Goal: Task Accomplishment & Management: Manage account settings

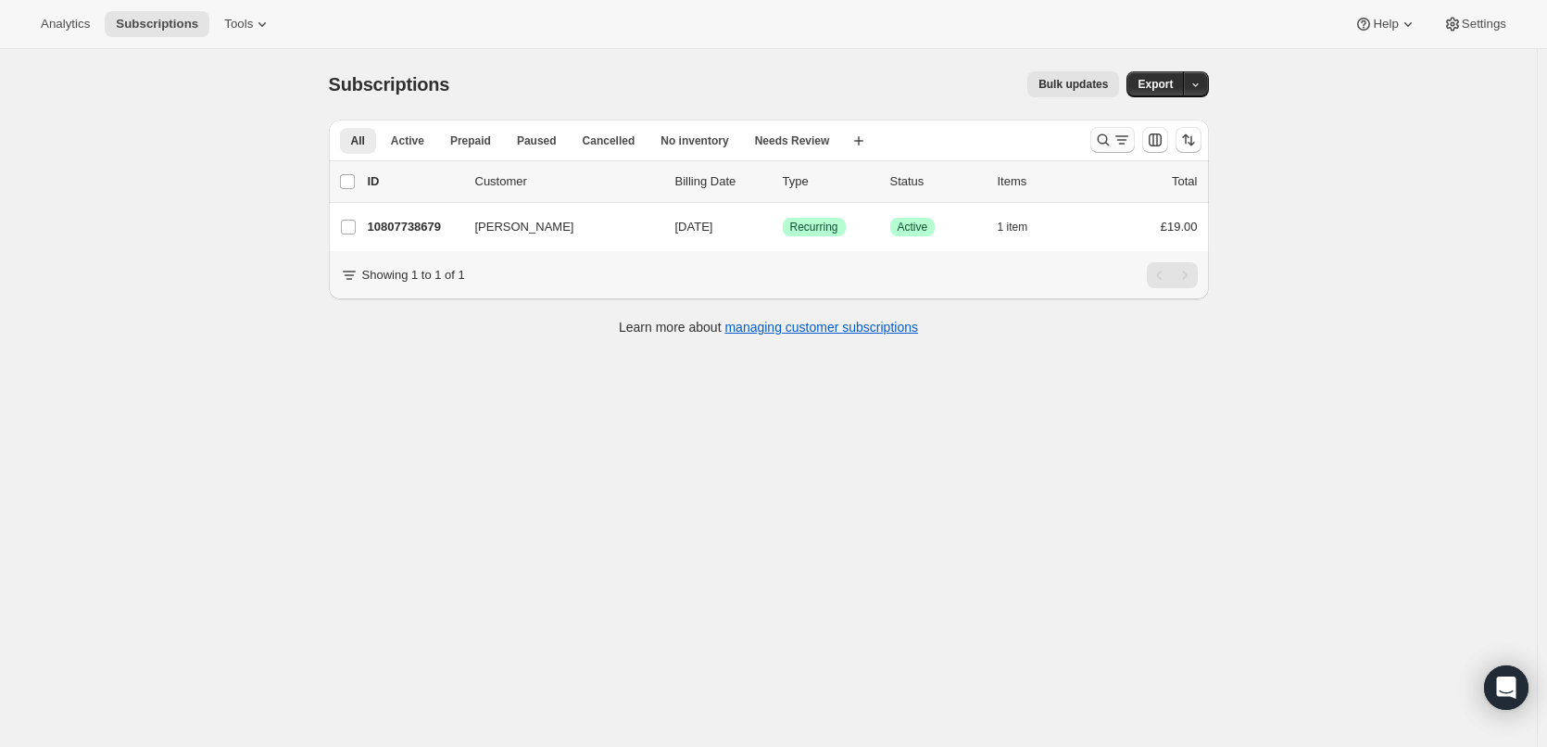
click at [1112, 138] on icon "Search and filter results" at bounding box center [1103, 140] width 19 height 19
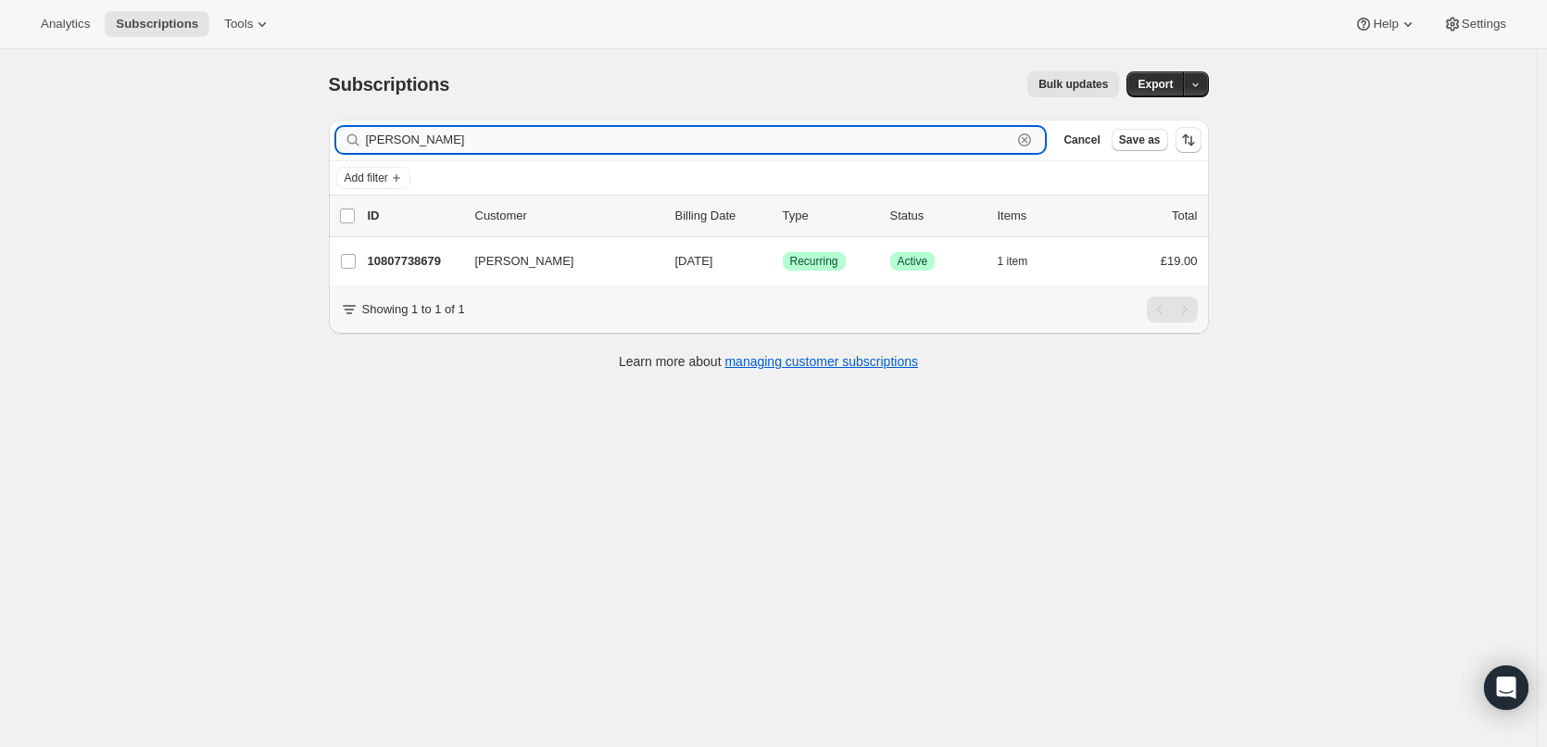
click at [1032, 141] on icon "button" at bounding box center [1024, 140] width 19 height 19
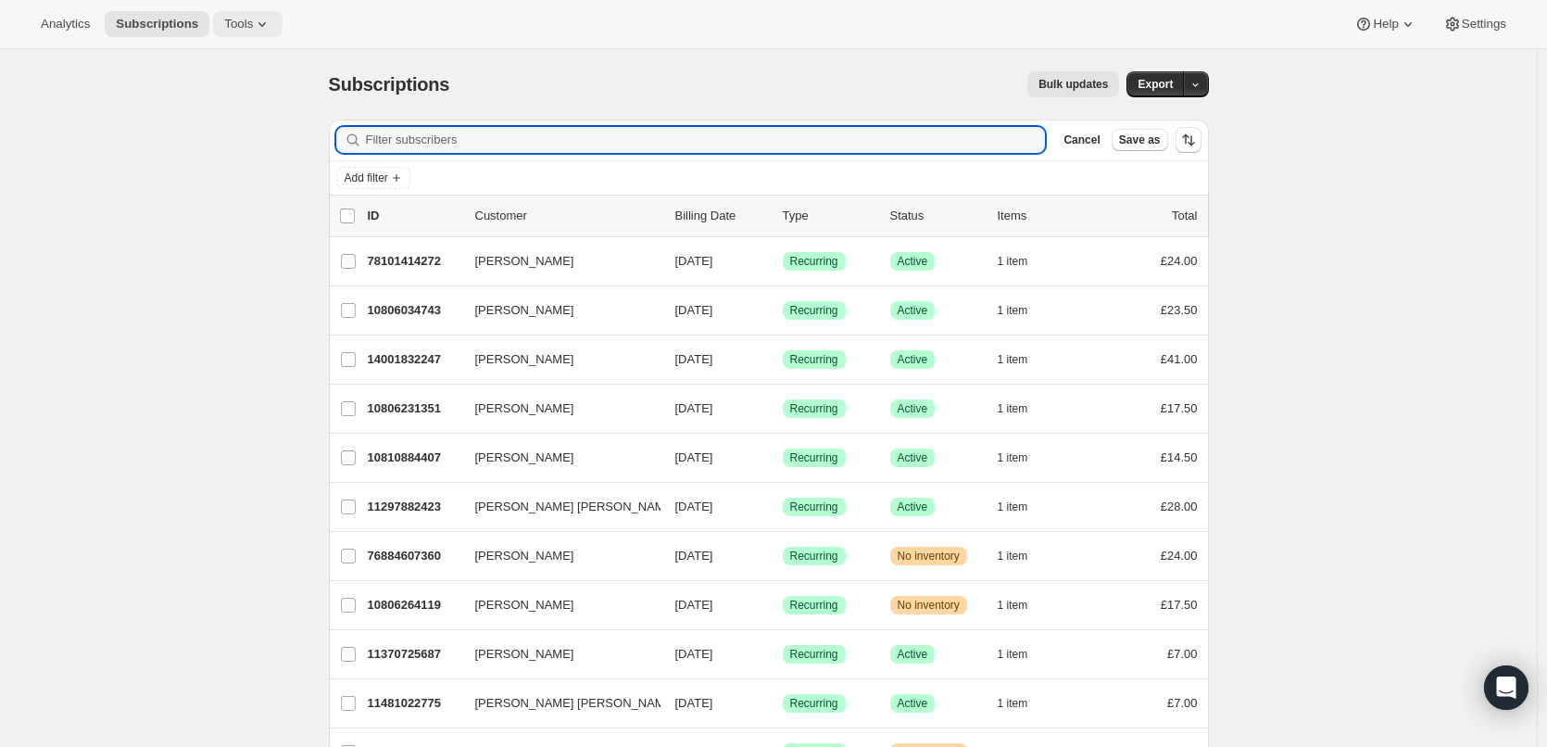
click at [258, 25] on icon at bounding box center [261, 24] width 7 height 5
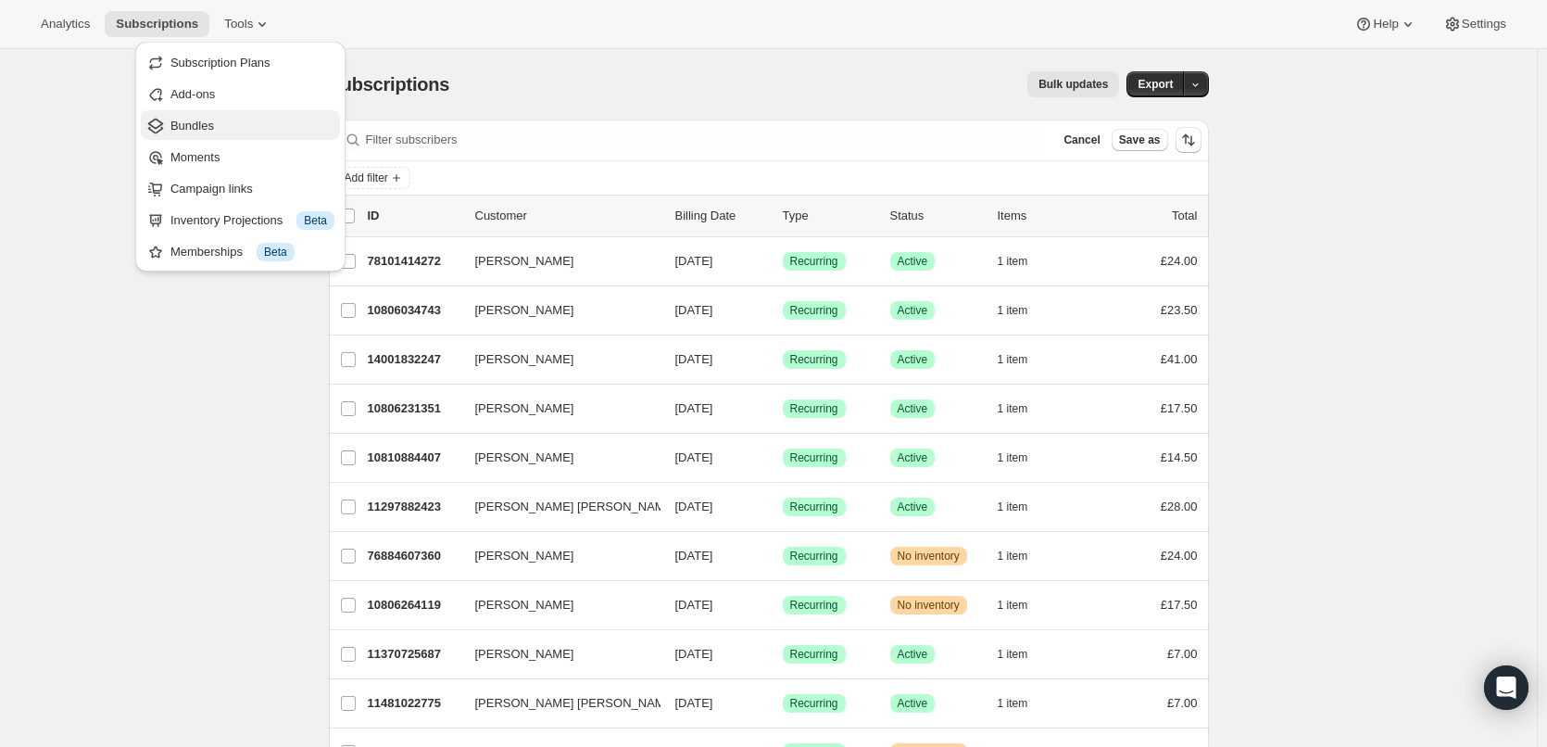
click at [220, 127] on span "Bundles" at bounding box center [252, 126] width 164 height 19
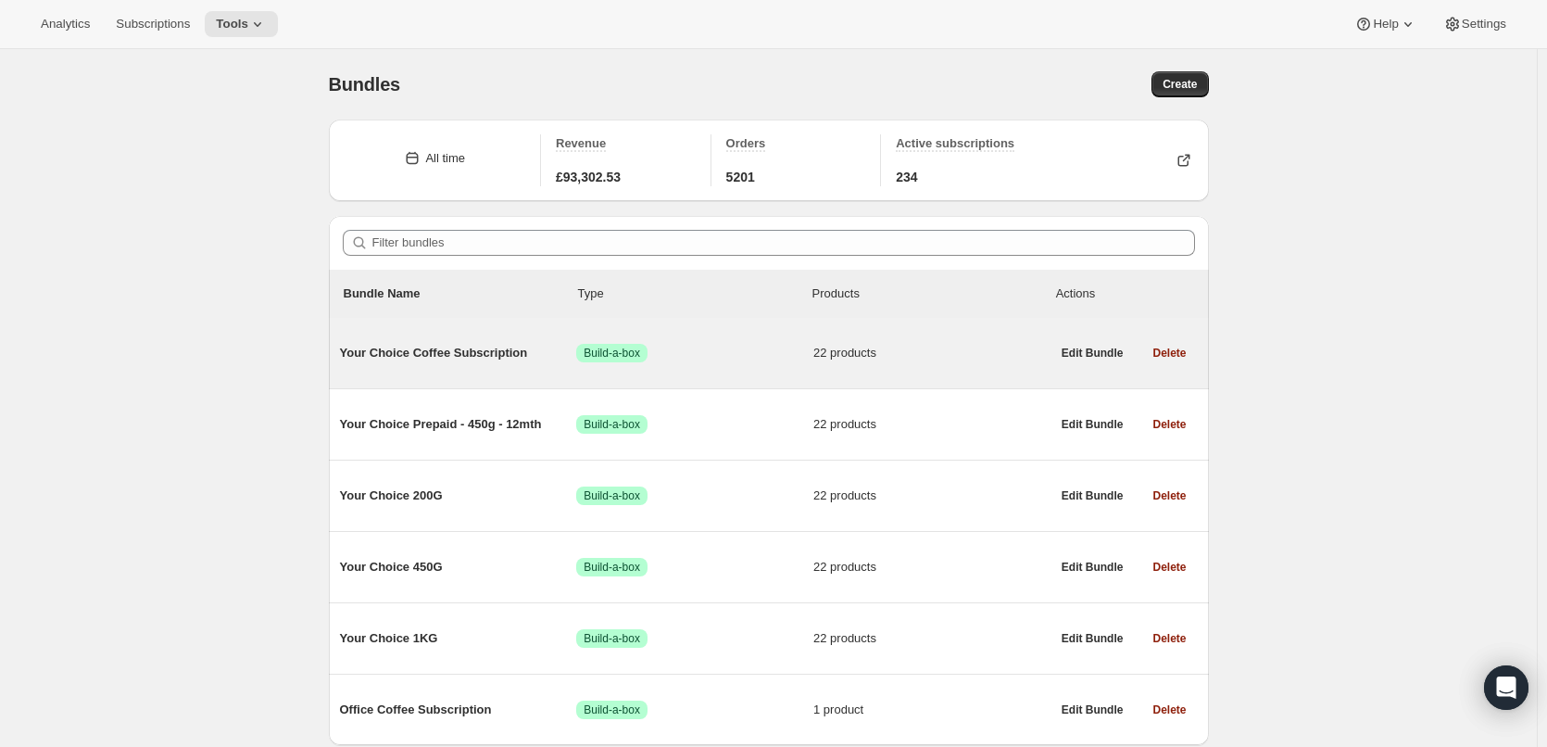
click at [469, 345] on span "Your Choice Coffee Subscription" at bounding box center [458, 353] width 237 height 19
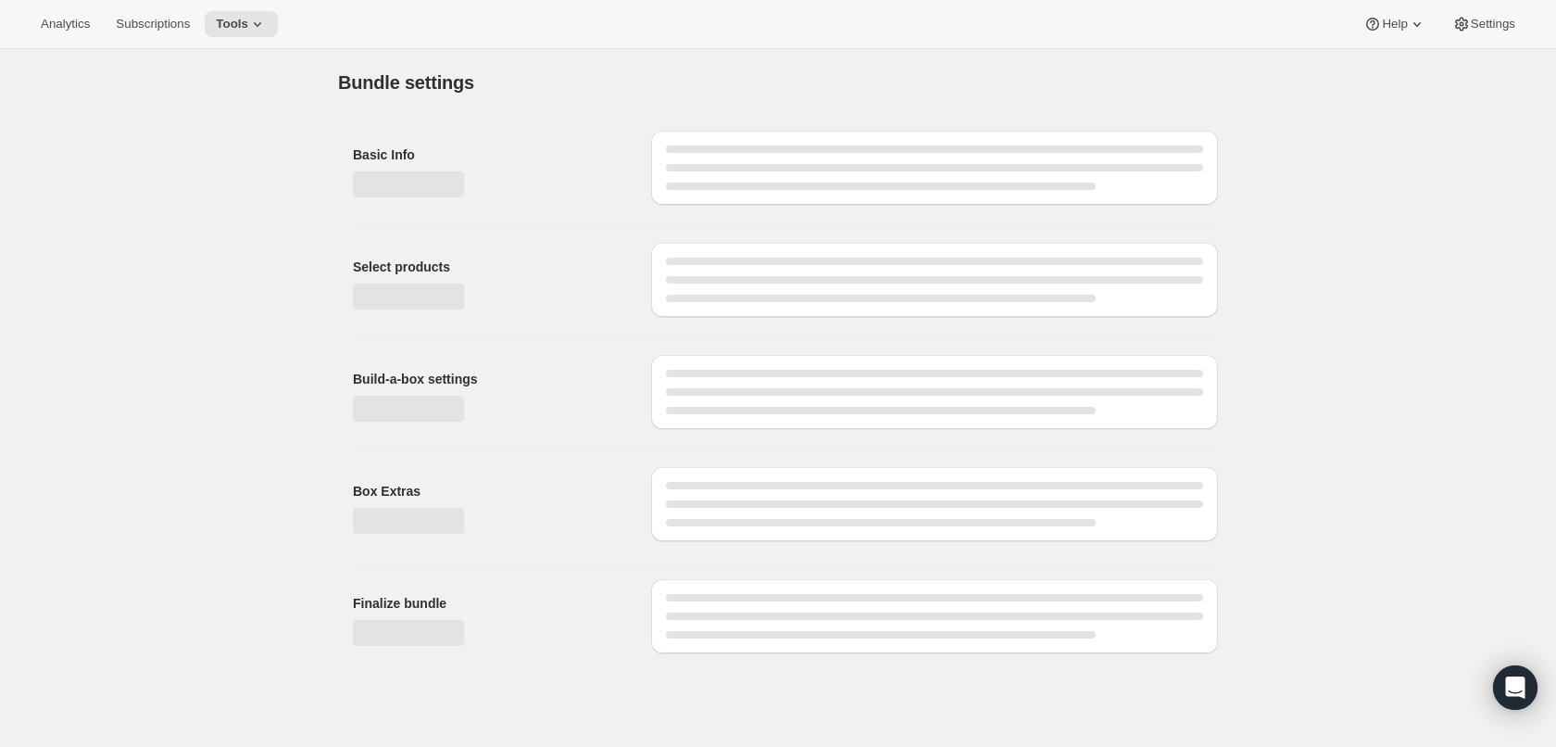
type input "Your Choice Coffee Subscription"
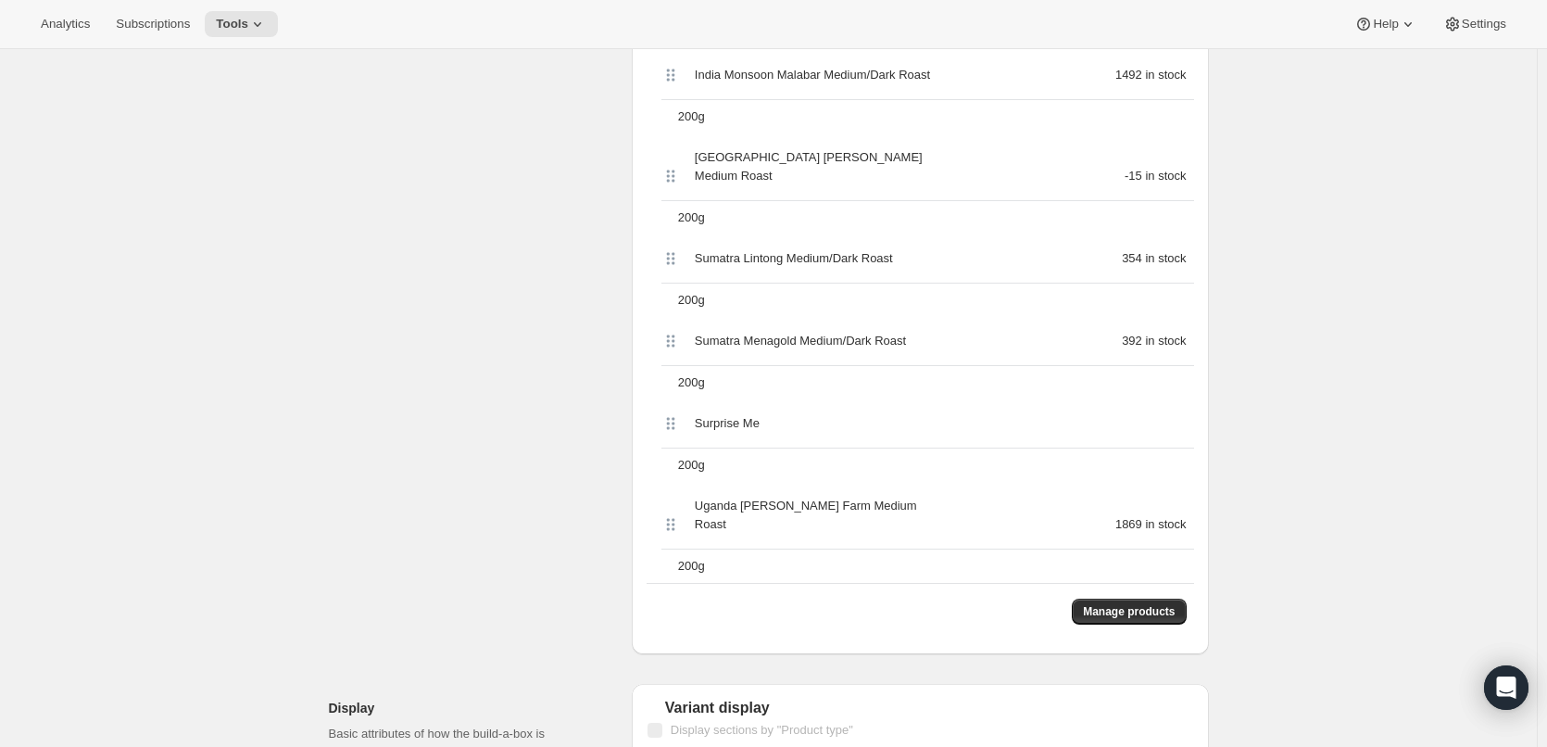
scroll to position [2130, 0]
click at [1168, 601] on span "Manage products" at bounding box center [1129, 608] width 92 height 15
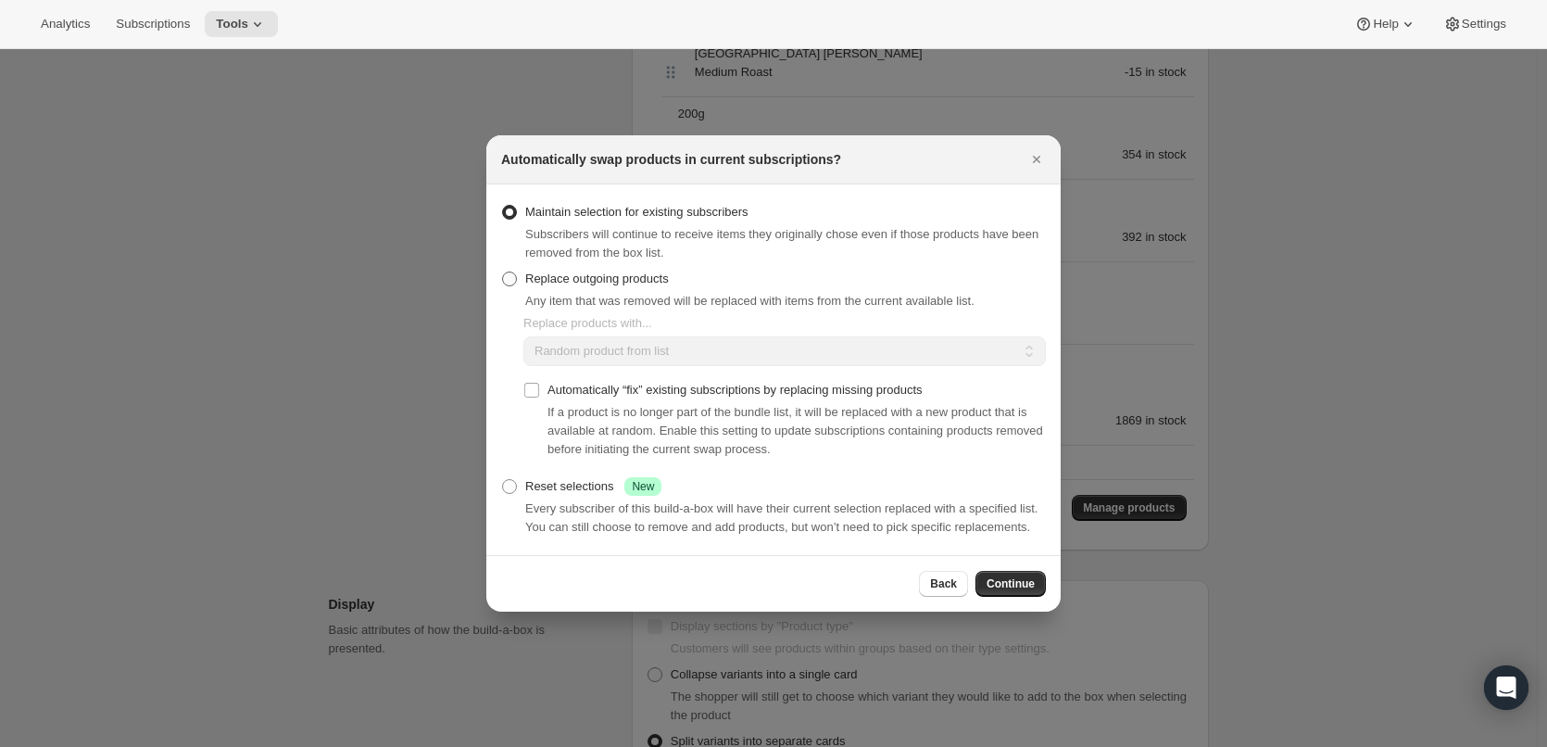
click at [569, 272] on span "Replace outgoing products" at bounding box center [597, 278] width 144 height 14
click at [503, 272] on input "Replace outgoing products" at bounding box center [502, 271] width 1 height 1
radio input "true"
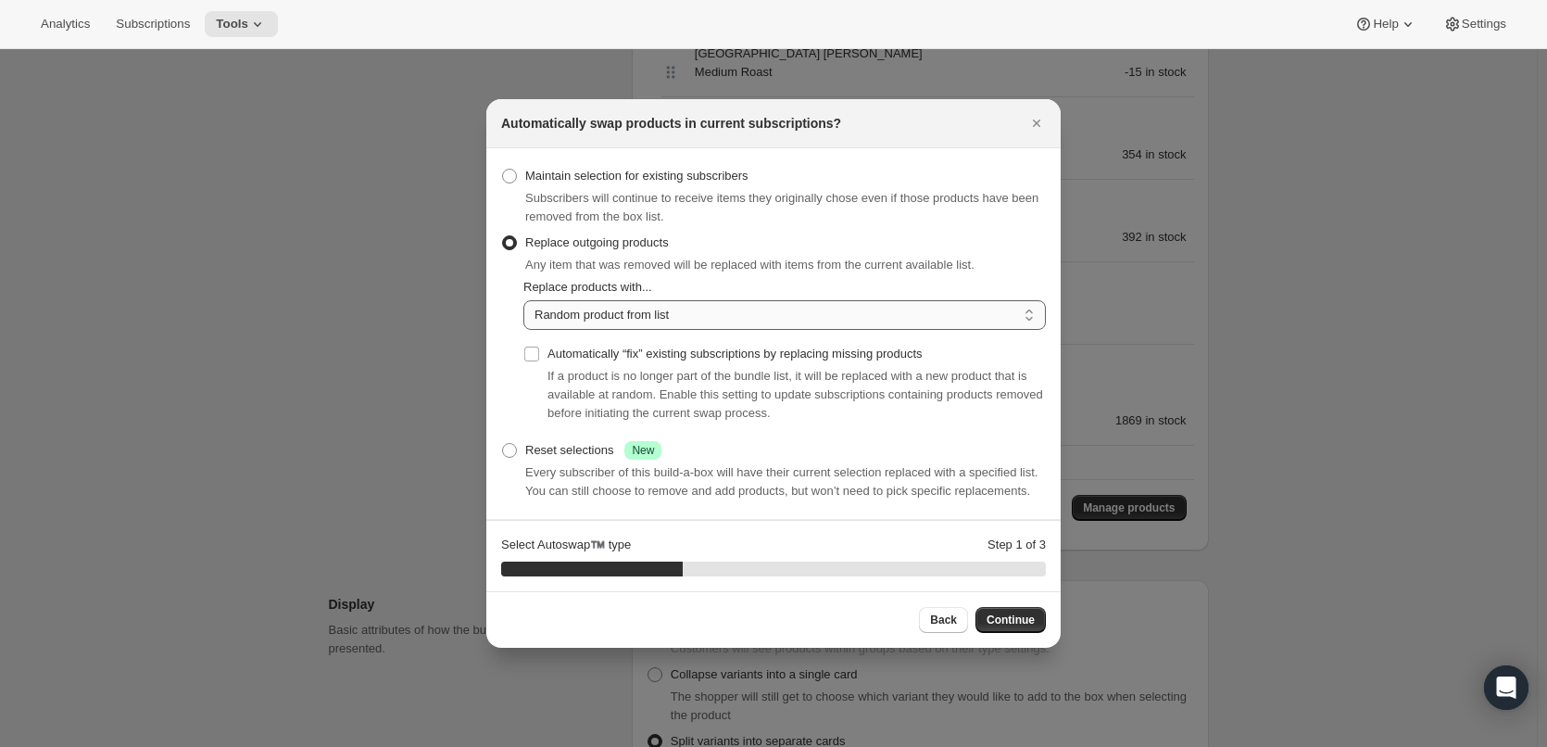
click at [661, 315] on select "Random product from list Matching product type Select specific replacements" at bounding box center [784, 315] width 522 height 30
select select "selection"
click at [523, 300] on select "Random product from list Matching product type Select specific replacements" at bounding box center [784, 315] width 522 height 30
click at [1019, 609] on button "Continue" at bounding box center [1010, 620] width 70 height 26
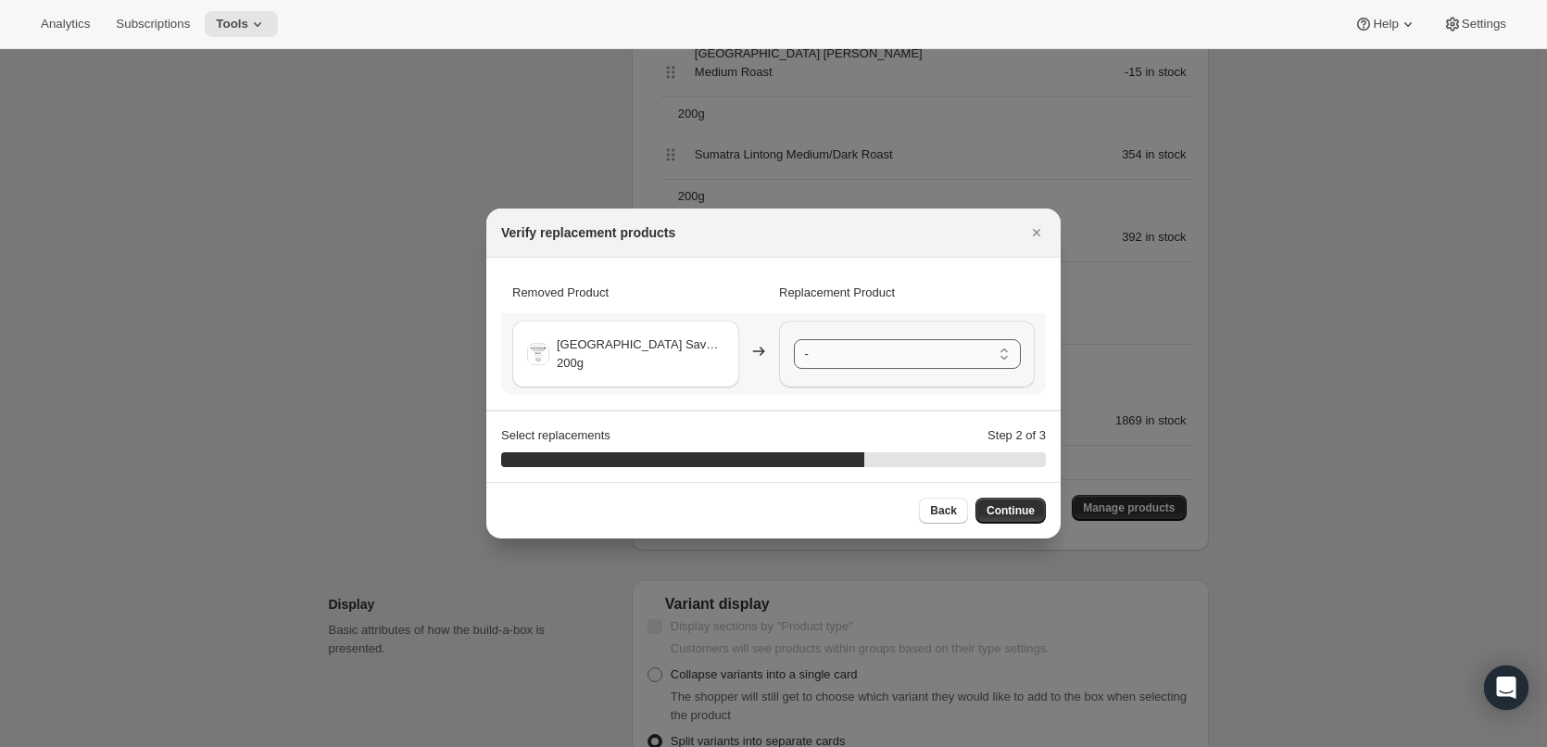
click at [848, 351] on select "- [GEOGRAPHIC_DATA] Ipanema Yellow Bourbon Medium Roast - 200g [GEOGRAPHIC_DATA…" at bounding box center [907, 354] width 227 height 30
click at [1020, 503] on button "Continue" at bounding box center [1010, 510] width 70 height 26
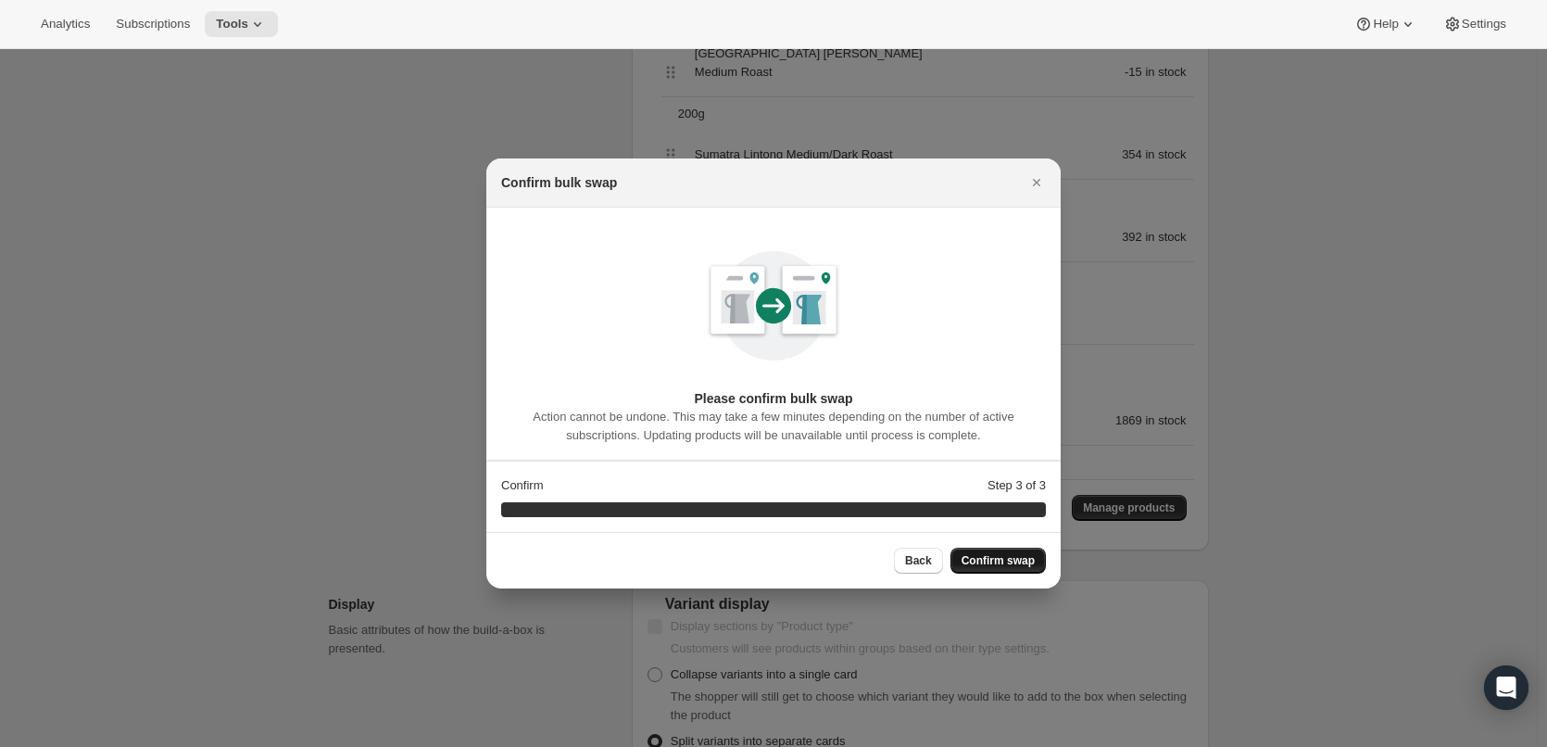
click at [1016, 554] on span "Confirm swap" at bounding box center [997, 560] width 73 height 15
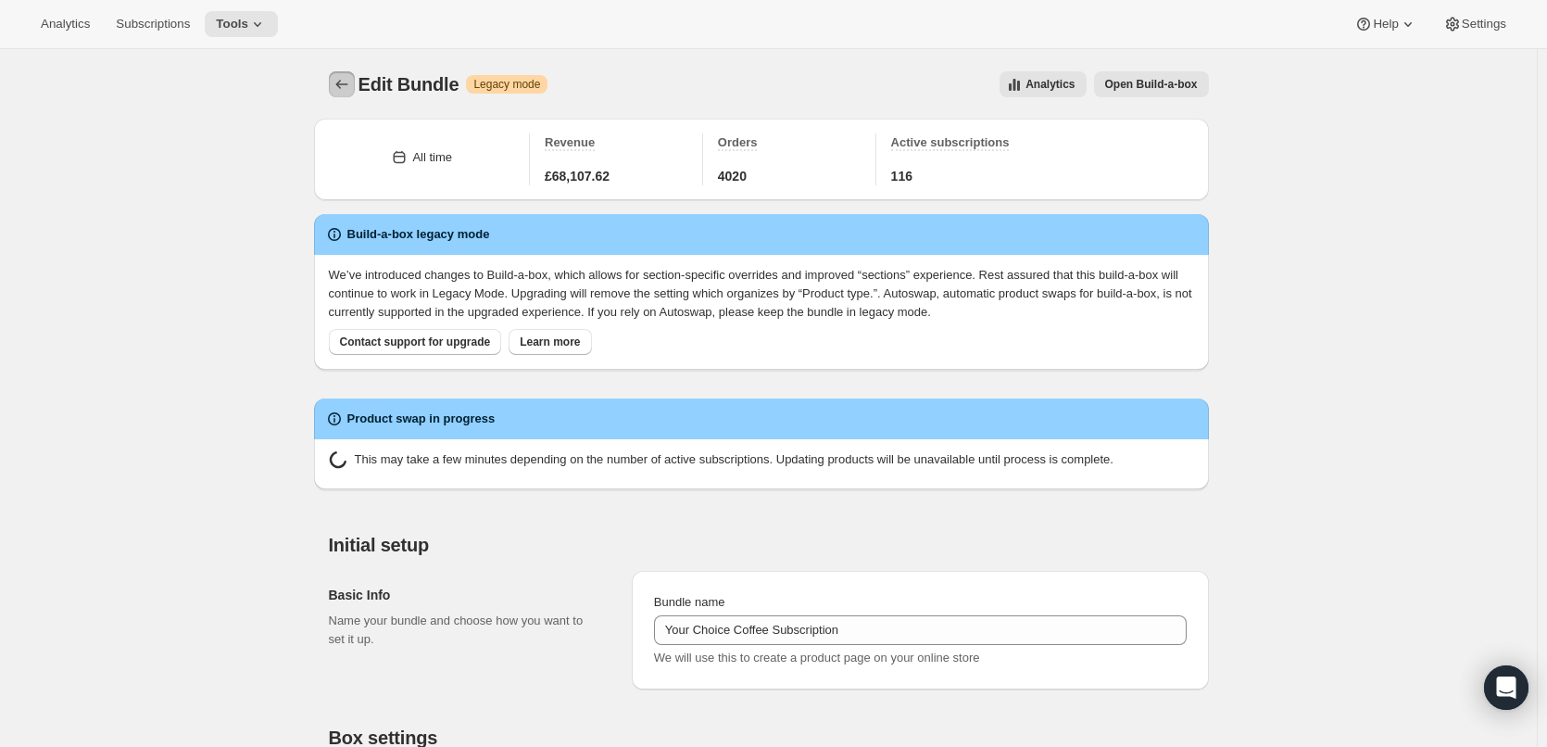
click at [349, 82] on icon "Bundles" at bounding box center [342, 84] width 19 height 19
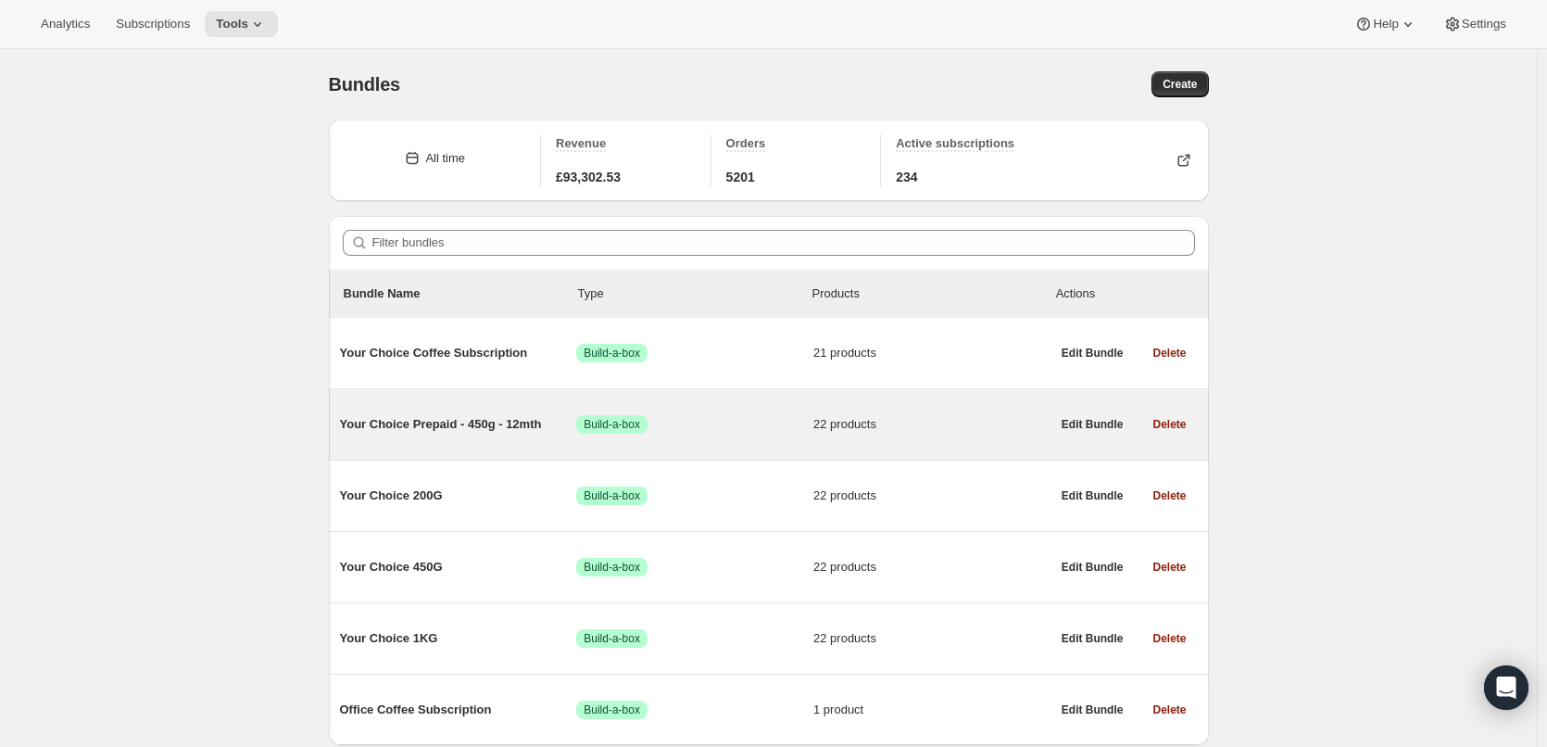
click at [493, 419] on span "Your Choice Prepaid - 450g - 12mth" at bounding box center [458, 424] width 237 height 19
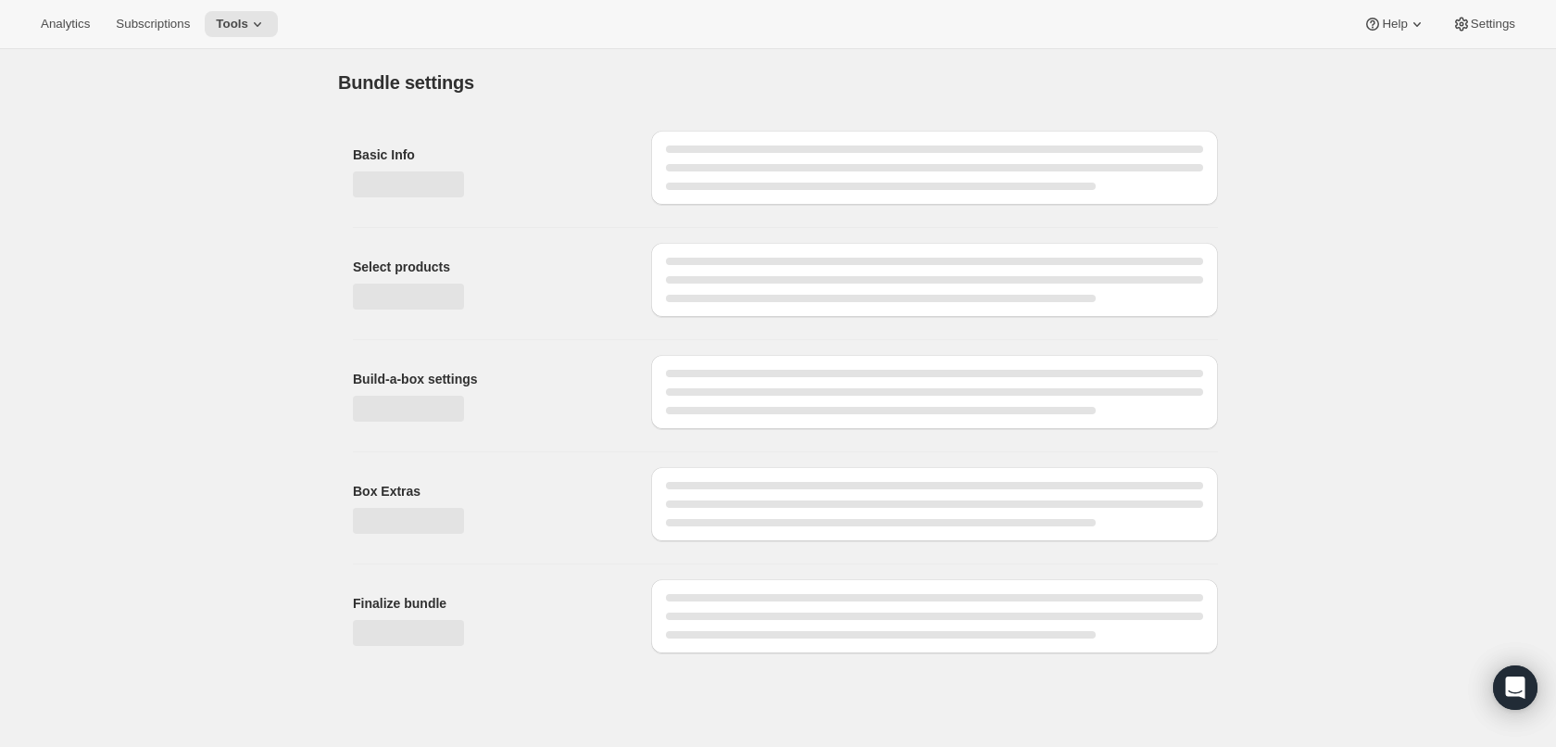
type input "Your Choice Prepaid - 450g - 12mth"
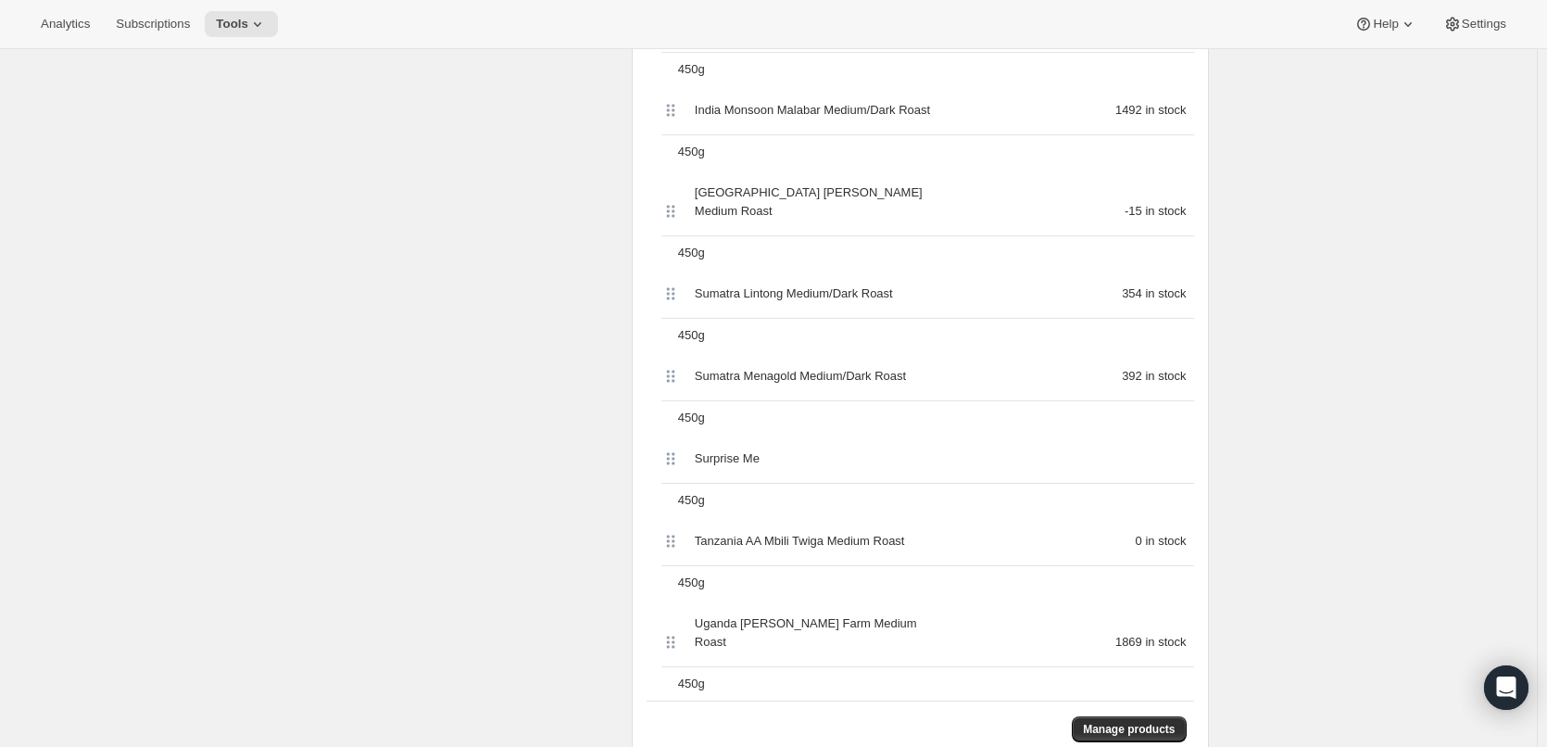
scroll to position [2038, 0]
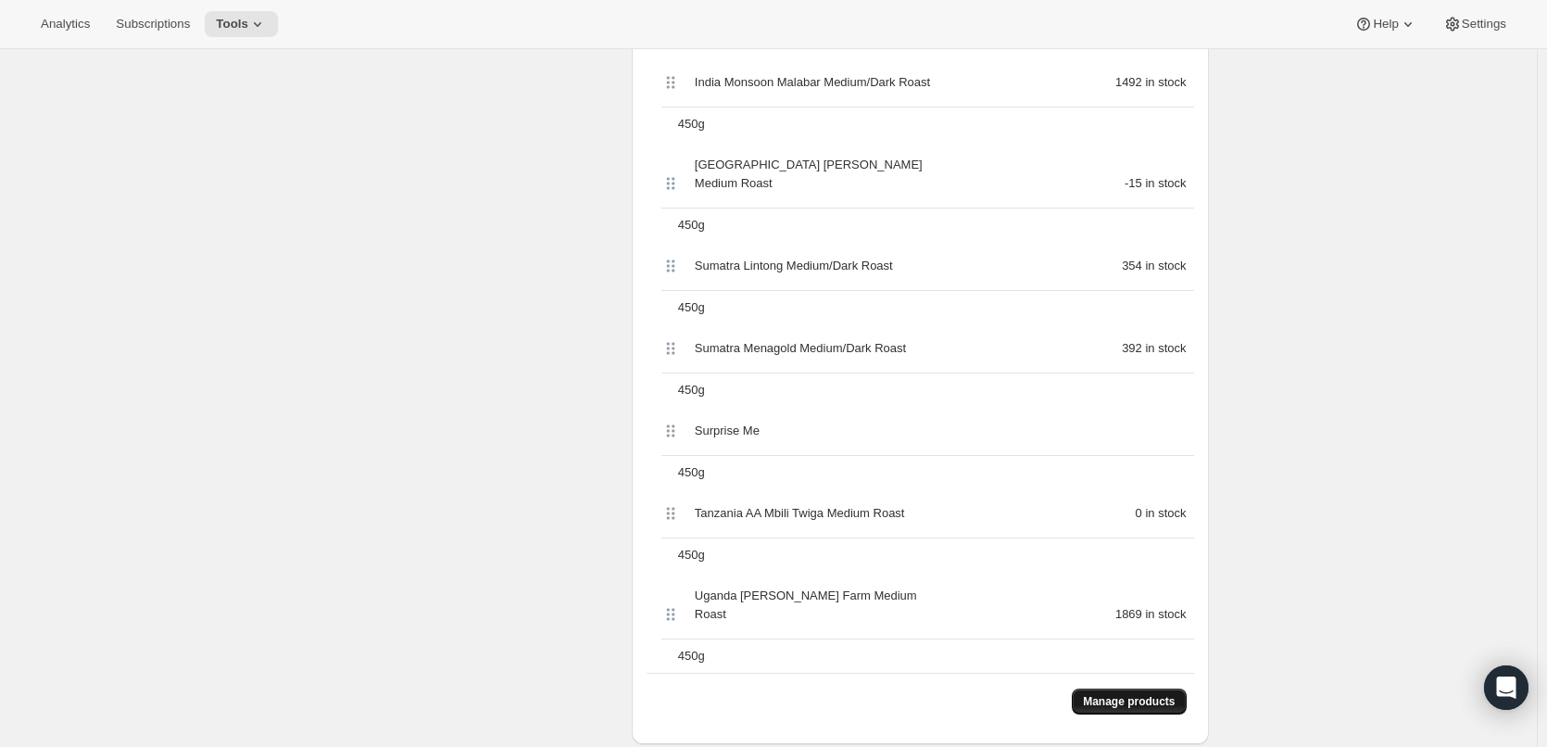
click at [1158, 694] on span "Manage products" at bounding box center [1129, 701] width 92 height 15
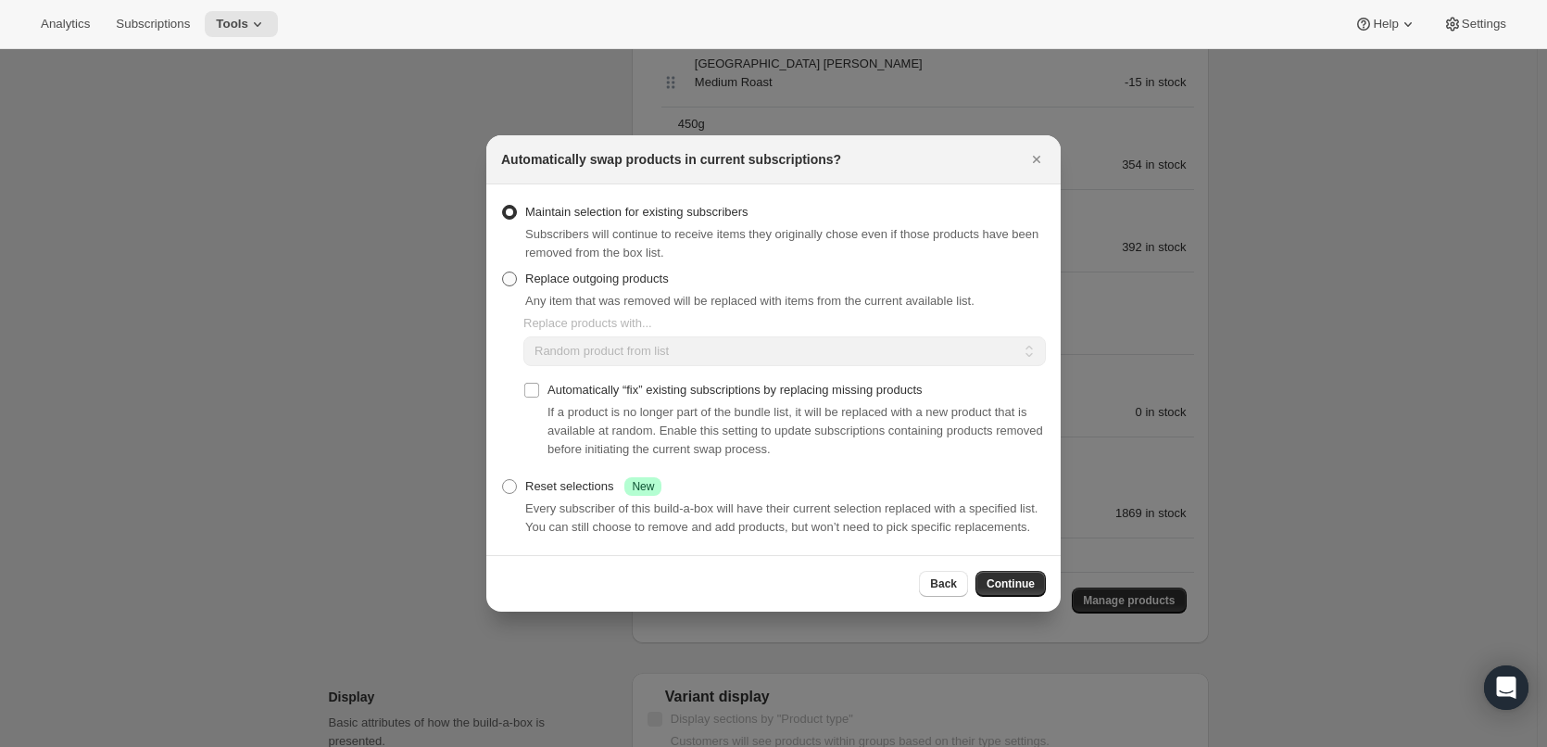
click at [628, 283] on span "Replace outgoing products" at bounding box center [597, 278] width 144 height 14
click at [503, 272] on input "Replace outgoing products" at bounding box center [502, 271] width 1 height 1
radio input "true"
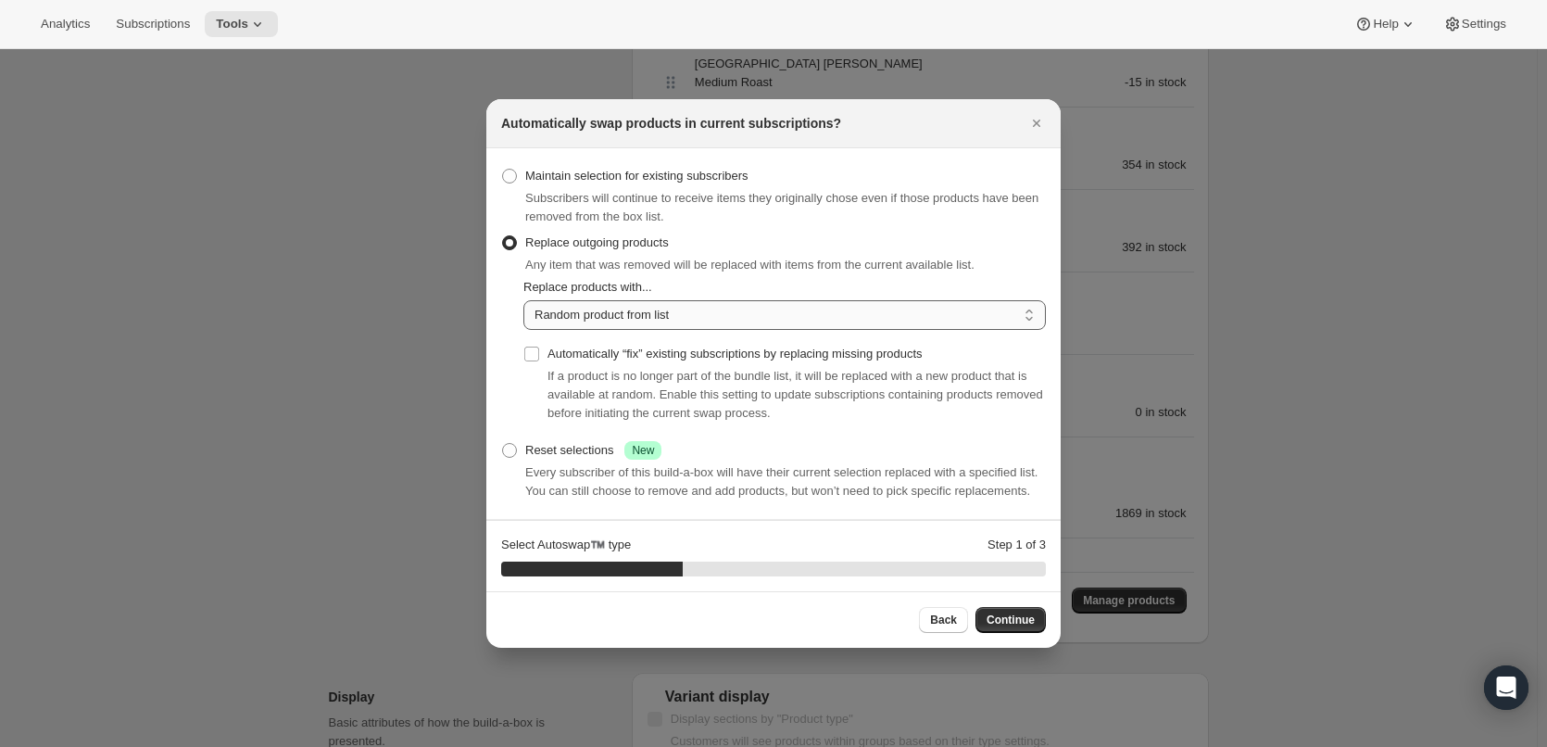
click at [696, 310] on select "Random product from list Matching product type Select specific replacements" at bounding box center [784, 315] width 522 height 30
select select "selection"
click at [523, 300] on select "Random product from list Matching product type Select specific replacements" at bounding box center [784, 315] width 522 height 30
click at [1021, 612] on button "Continue" at bounding box center [1010, 620] width 70 height 26
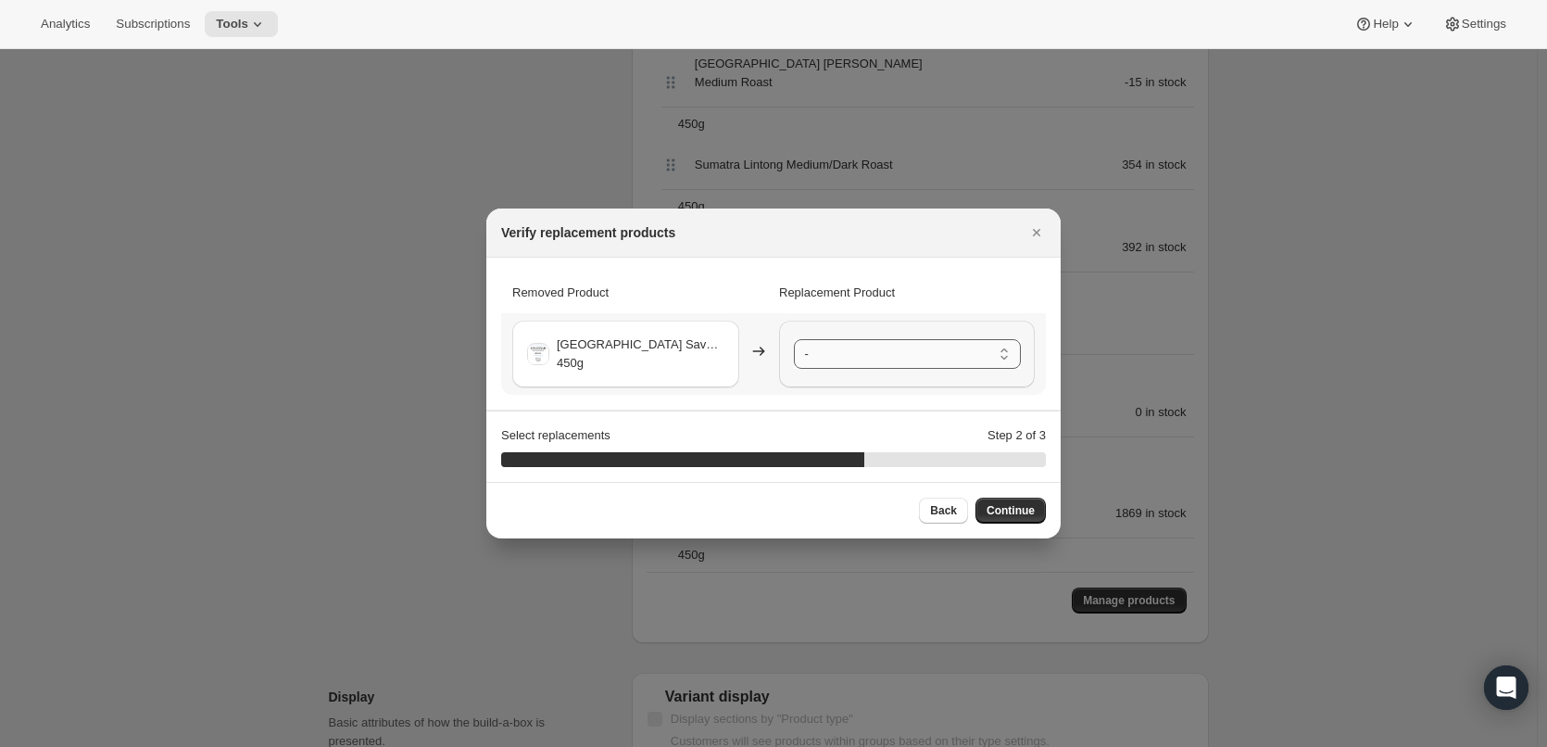
click at [899, 361] on select "- [GEOGRAPHIC_DATA] Ipanema Yellow Bourbon Medium Roast - 450g [GEOGRAPHIC_DATA…" at bounding box center [907, 354] width 227 height 30
click at [1010, 516] on span "Continue" at bounding box center [1010, 510] width 48 height 15
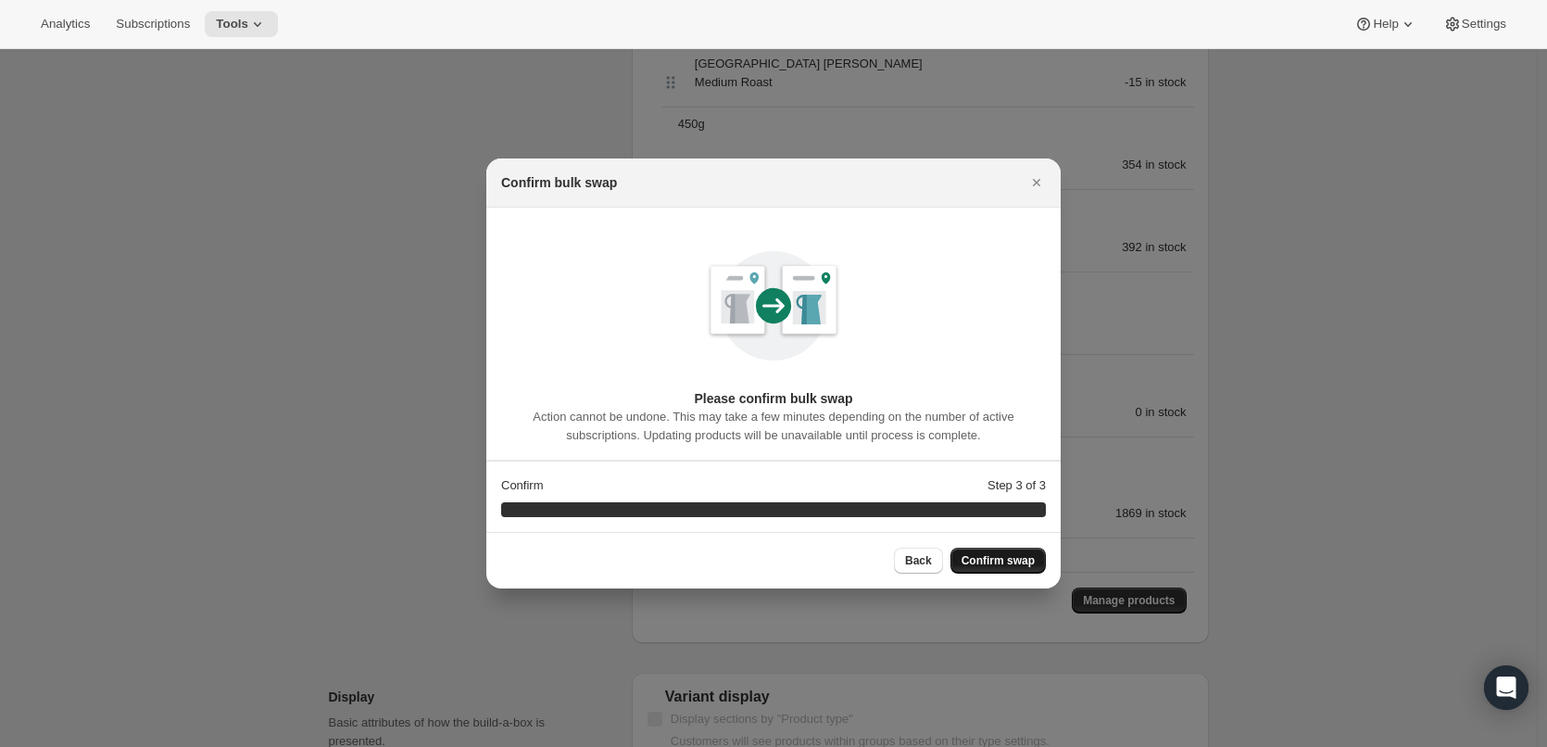
click at [1012, 554] on span "Confirm swap" at bounding box center [997, 560] width 73 height 15
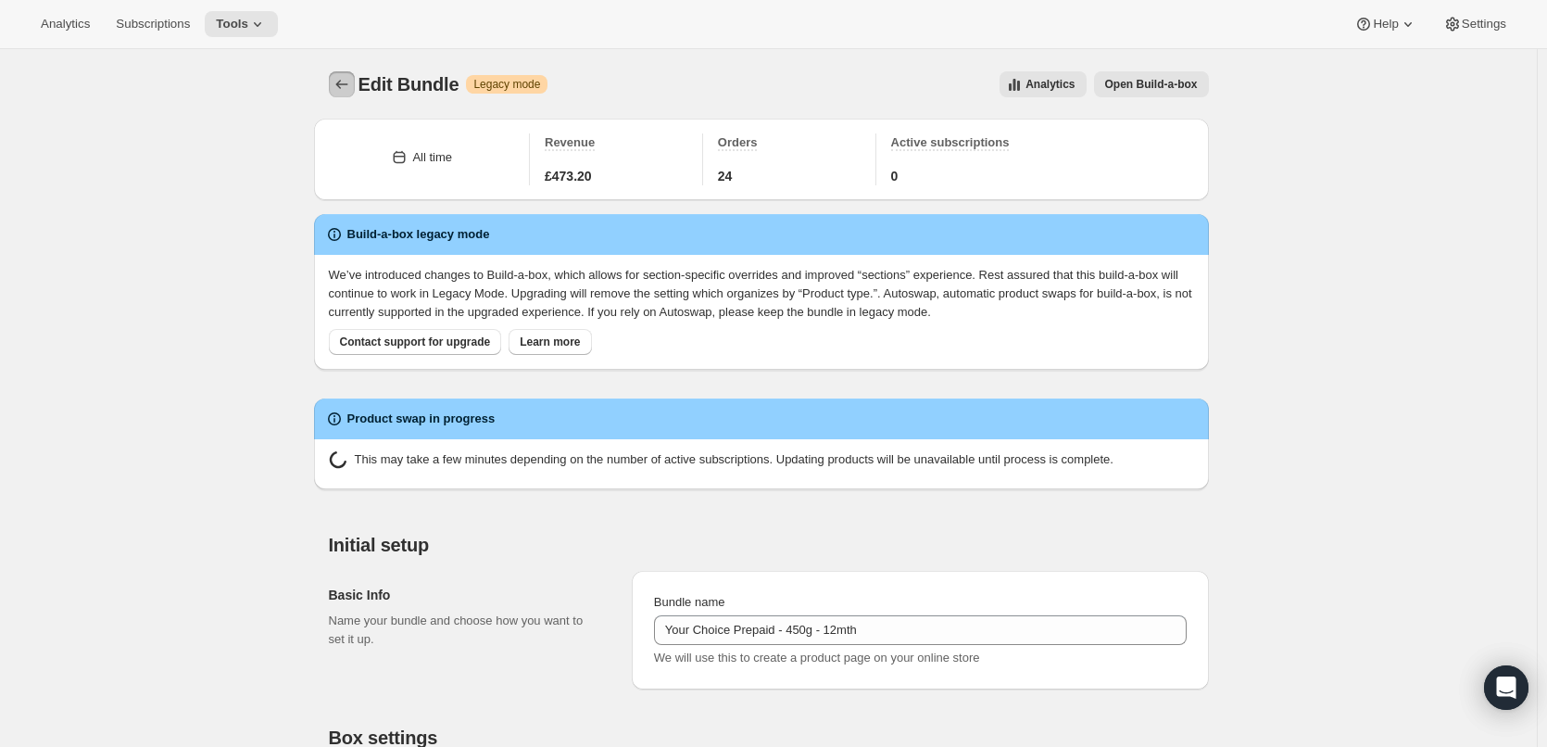
click at [342, 85] on icon "Bundles" at bounding box center [341, 84] width 12 height 9
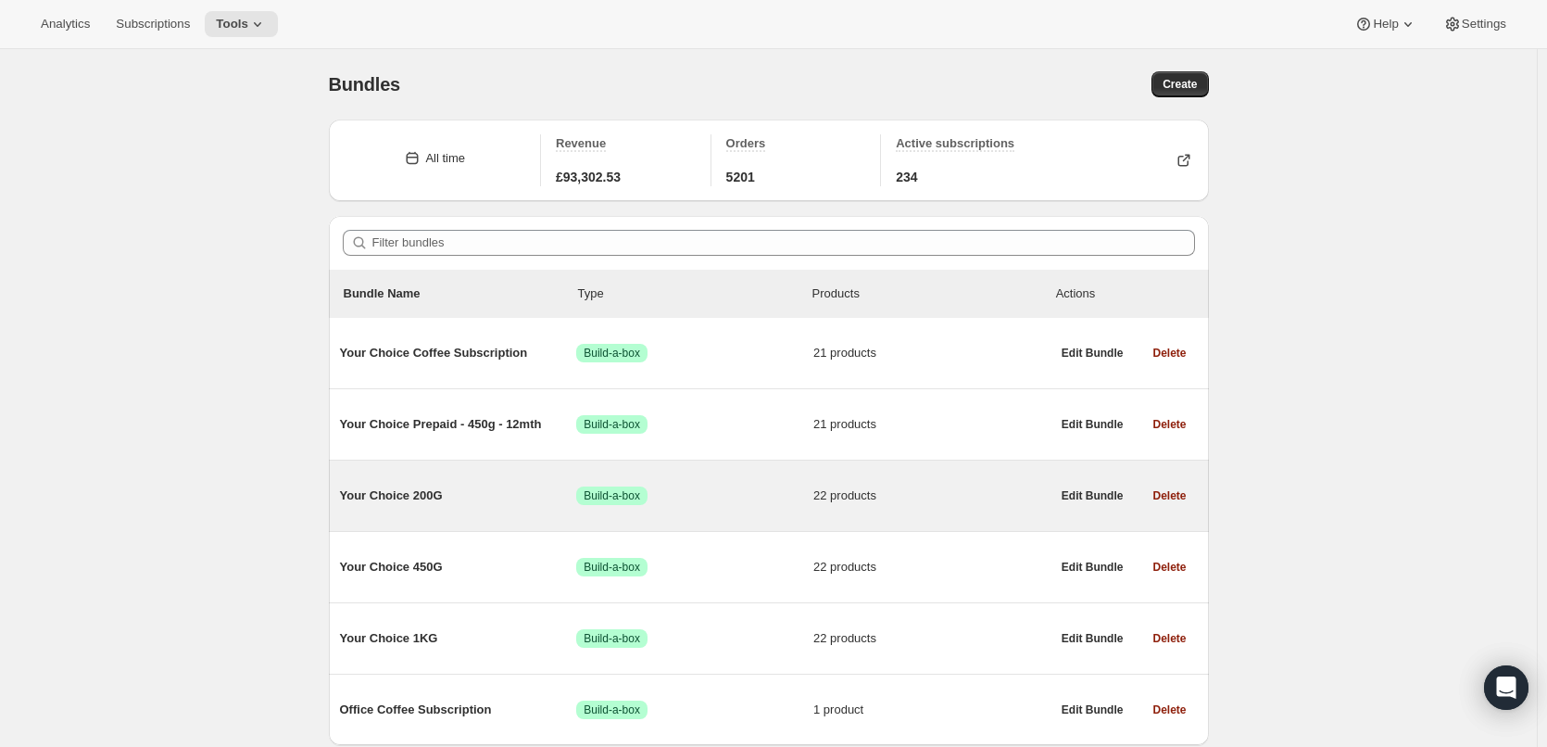
click at [370, 494] on span "Your Choice 200G" at bounding box center [458, 495] width 237 height 19
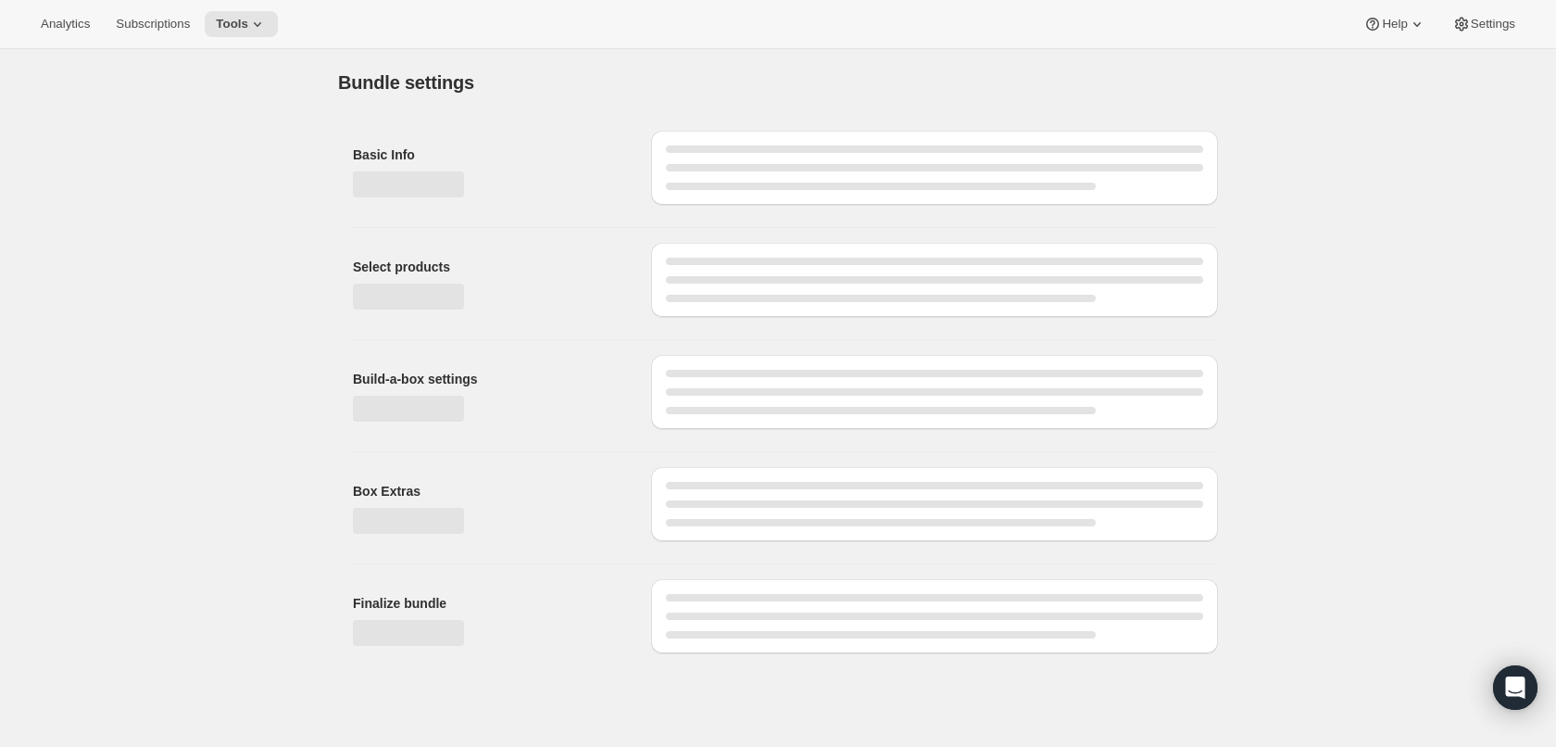
type input "Your Choice 200G"
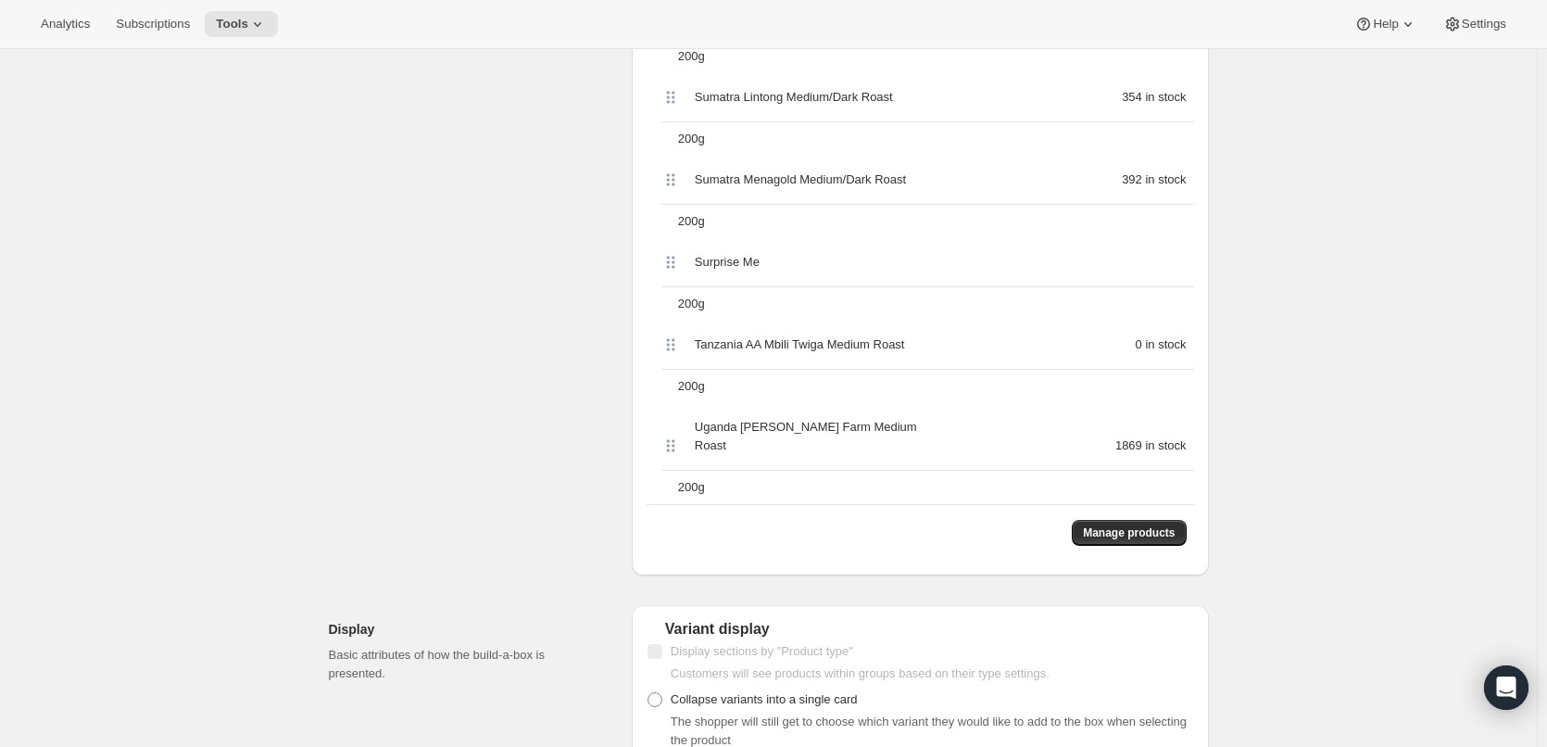
scroll to position [2223, 0]
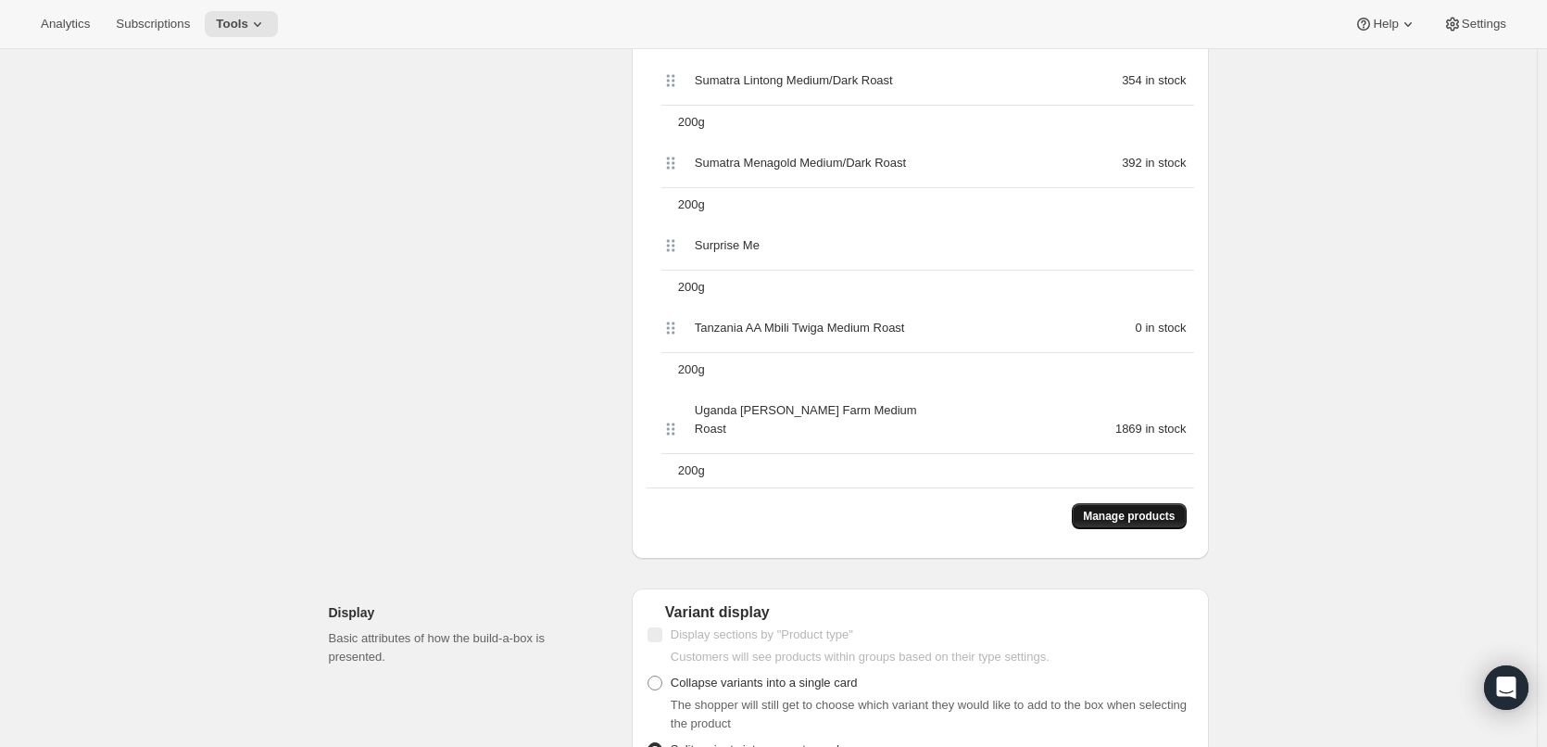
click at [1156, 508] on span "Manage products" at bounding box center [1129, 515] width 92 height 15
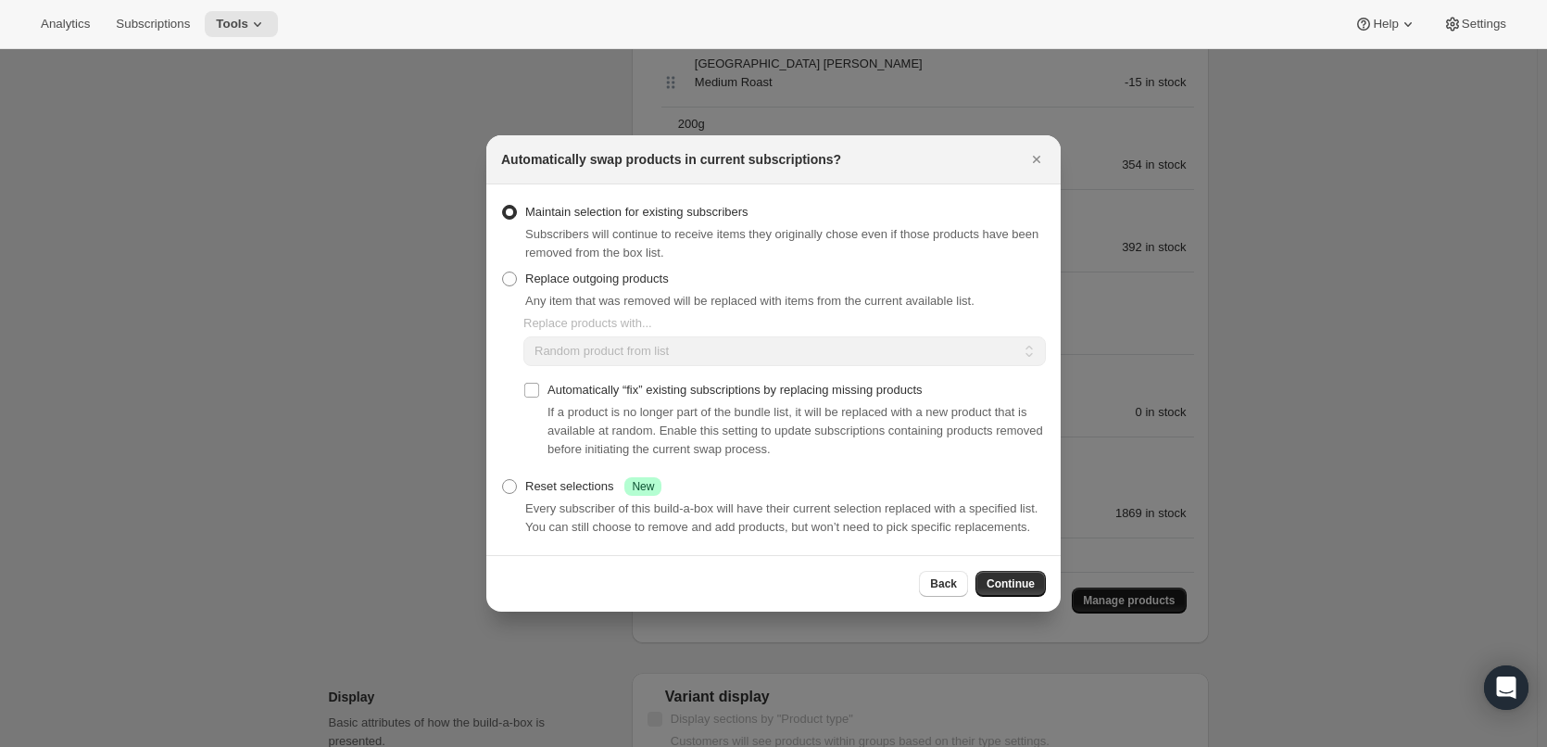
scroll to position [0, 0]
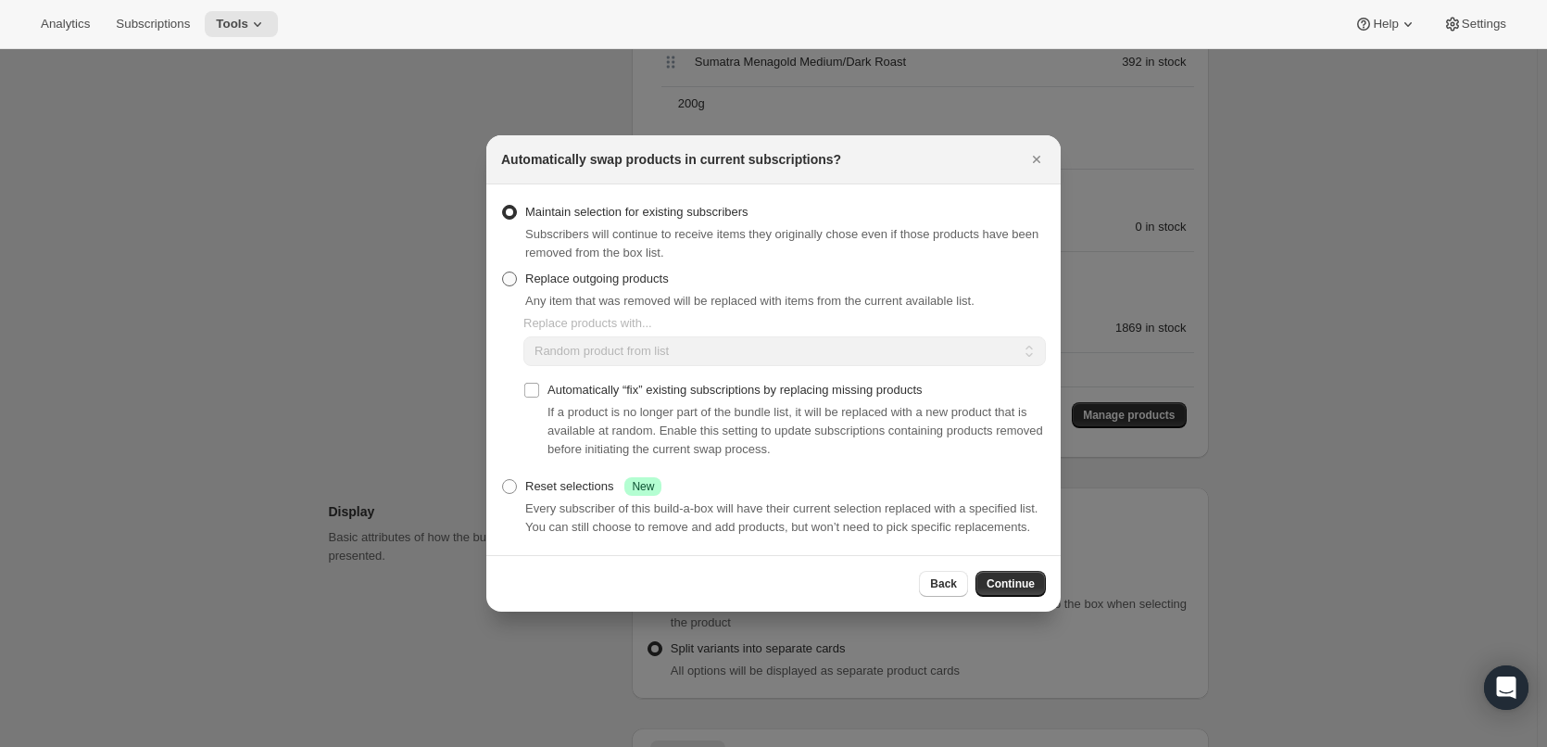
click at [607, 282] on span "Replace outgoing products" at bounding box center [597, 278] width 144 height 14
click at [503, 272] on input "Replace outgoing products" at bounding box center [502, 271] width 1 height 1
radio input "true"
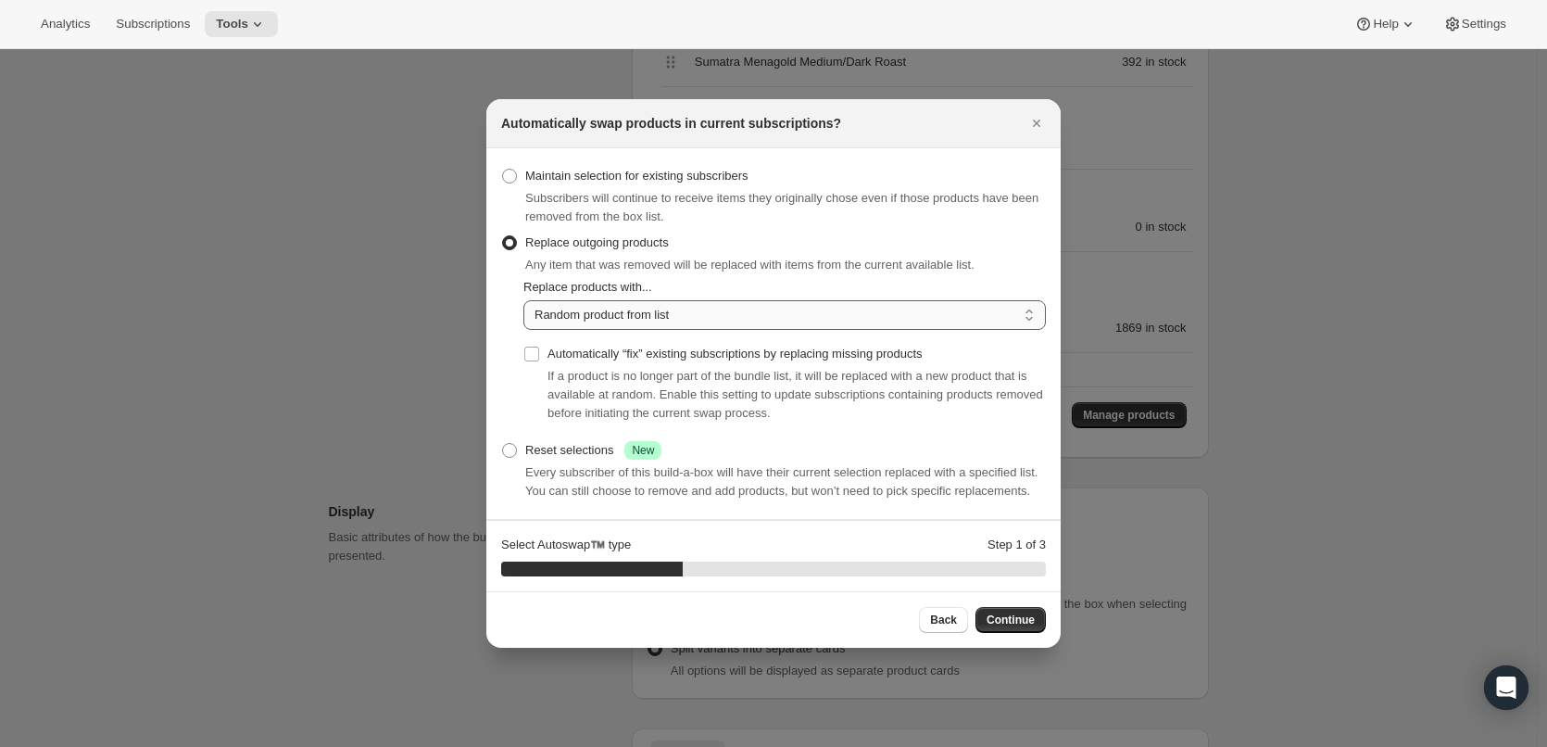
click at [646, 318] on select "Random product from list Matching product type Select specific replacements" at bounding box center [784, 315] width 522 height 30
select select "selection"
click at [523, 300] on select "Random product from list Matching product type Select specific replacements" at bounding box center [784, 315] width 522 height 30
click at [1019, 613] on span "Continue" at bounding box center [1010, 619] width 48 height 15
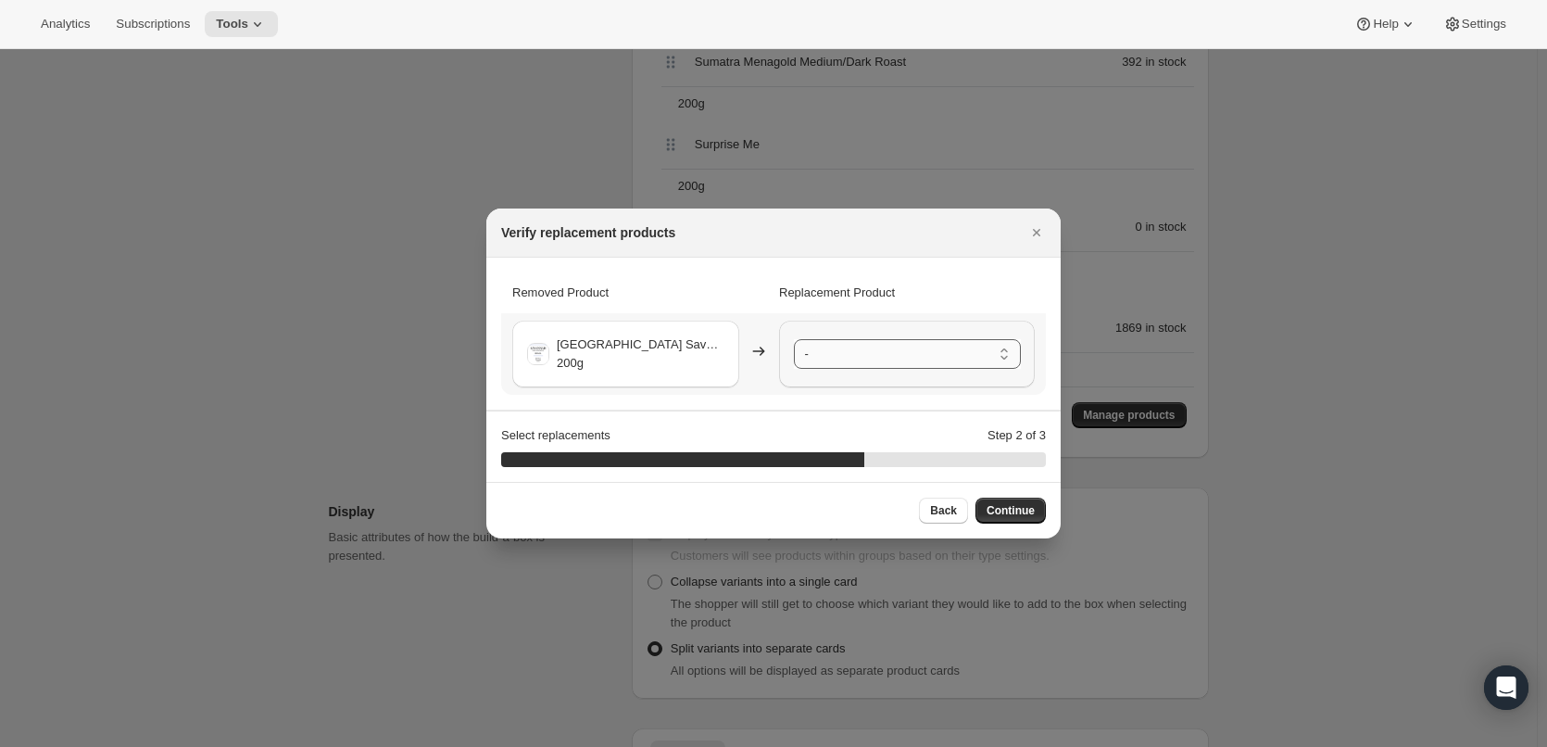
drag, startPoint x: 934, startPoint y: 358, endPoint x: 932, endPoint y: 346, distance: 11.3
click at [934, 355] on select "- [GEOGRAPHIC_DATA] Ipanema Yellow Bourbon Medium Roast - 200g [GEOGRAPHIC_DATA…" at bounding box center [907, 354] width 227 height 30
click at [1028, 504] on span "Continue" at bounding box center [1010, 510] width 48 height 15
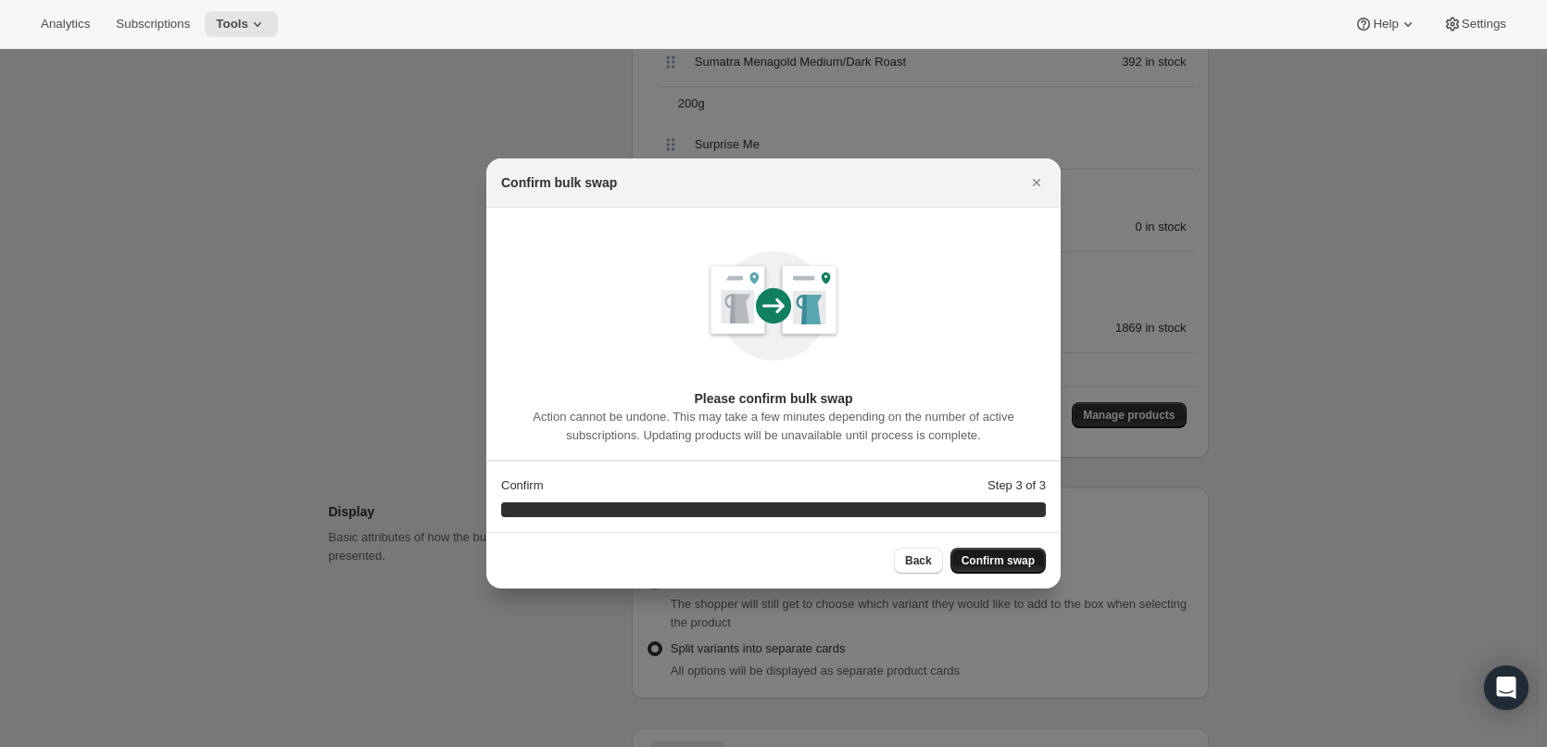
click at [1018, 559] on span "Confirm swap" at bounding box center [997, 560] width 73 height 15
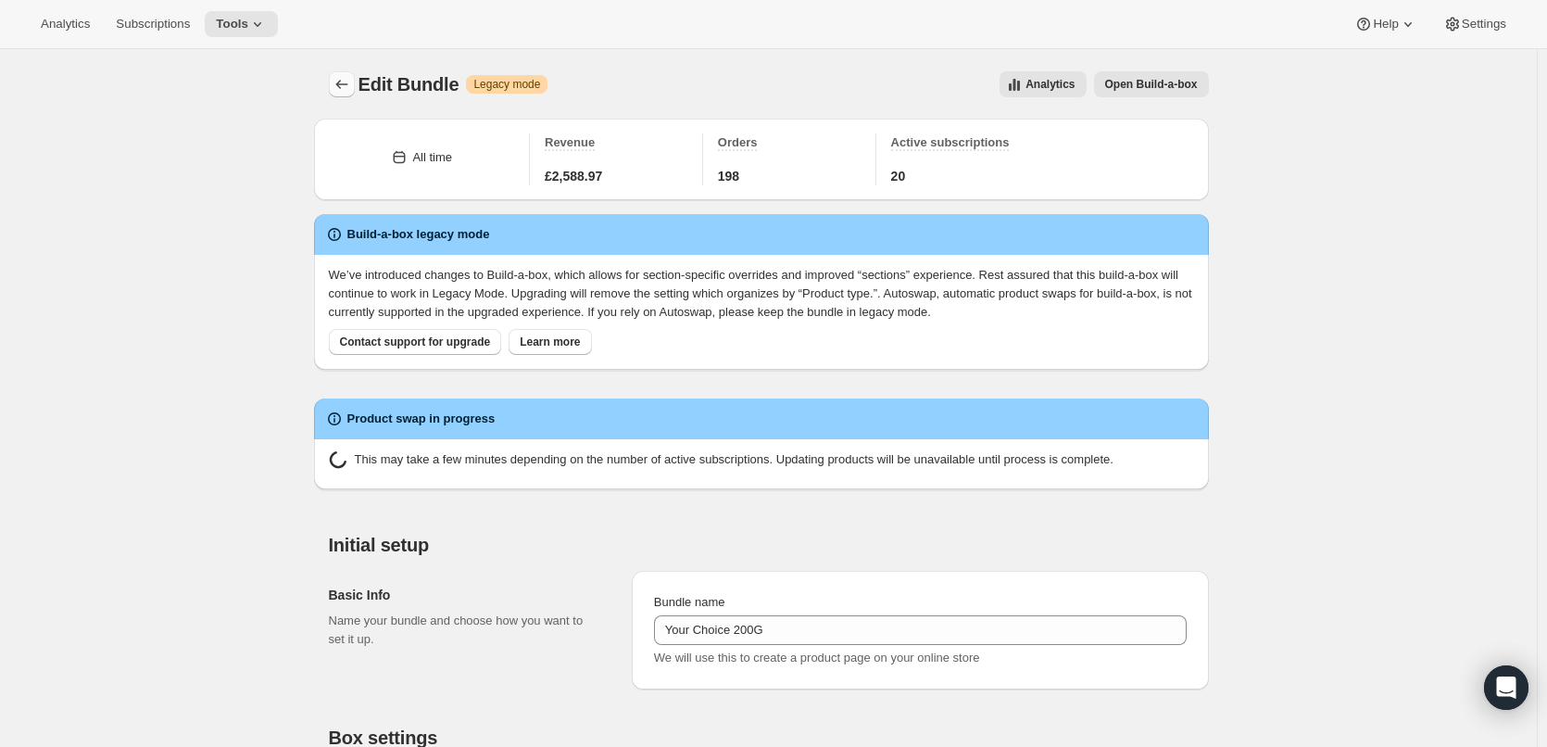
click at [345, 83] on icon "Bundles" at bounding box center [342, 84] width 19 height 19
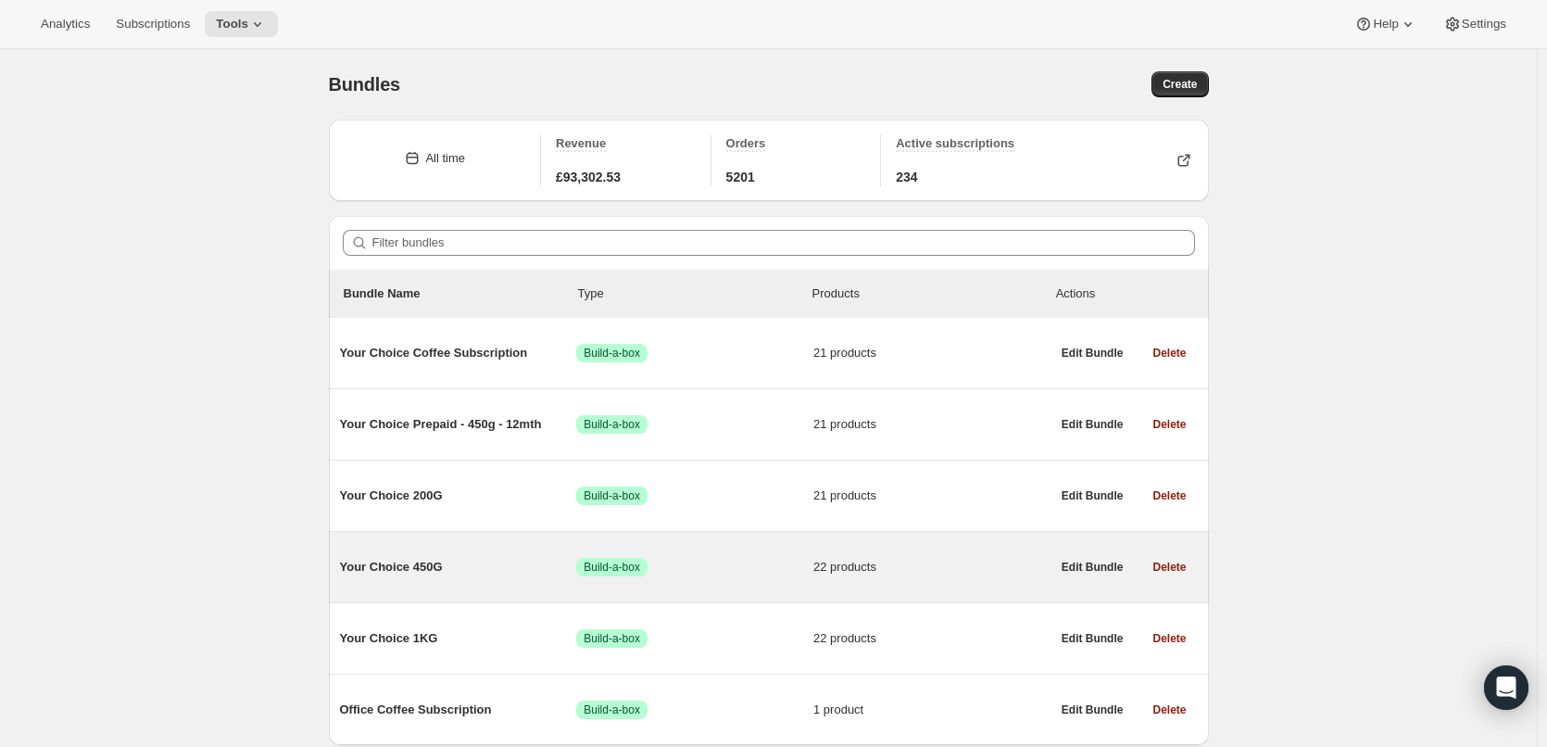
click at [383, 563] on span "Your Choice 450G" at bounding box center [458, 567] width 237 height 19
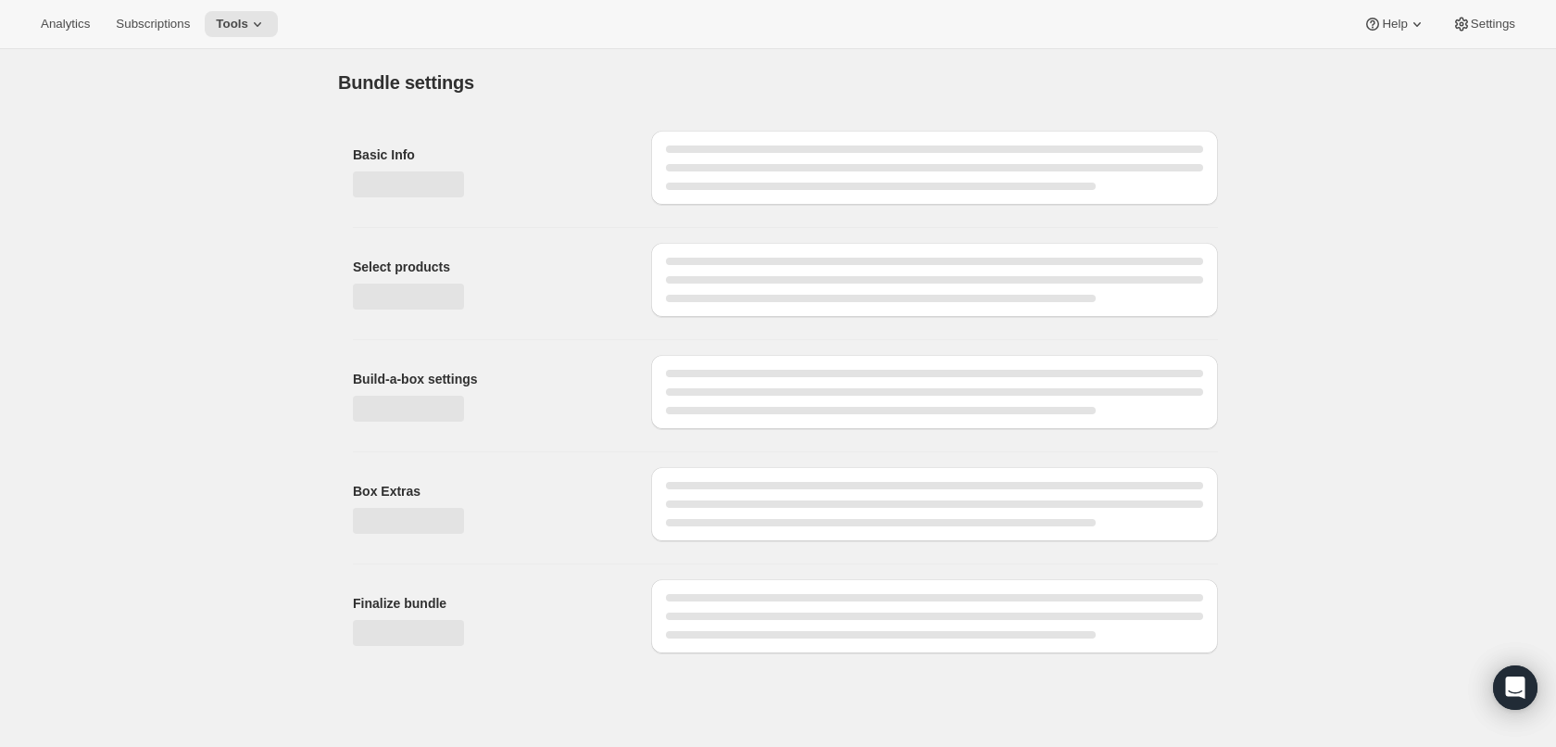
type input "Your Choice 450G"
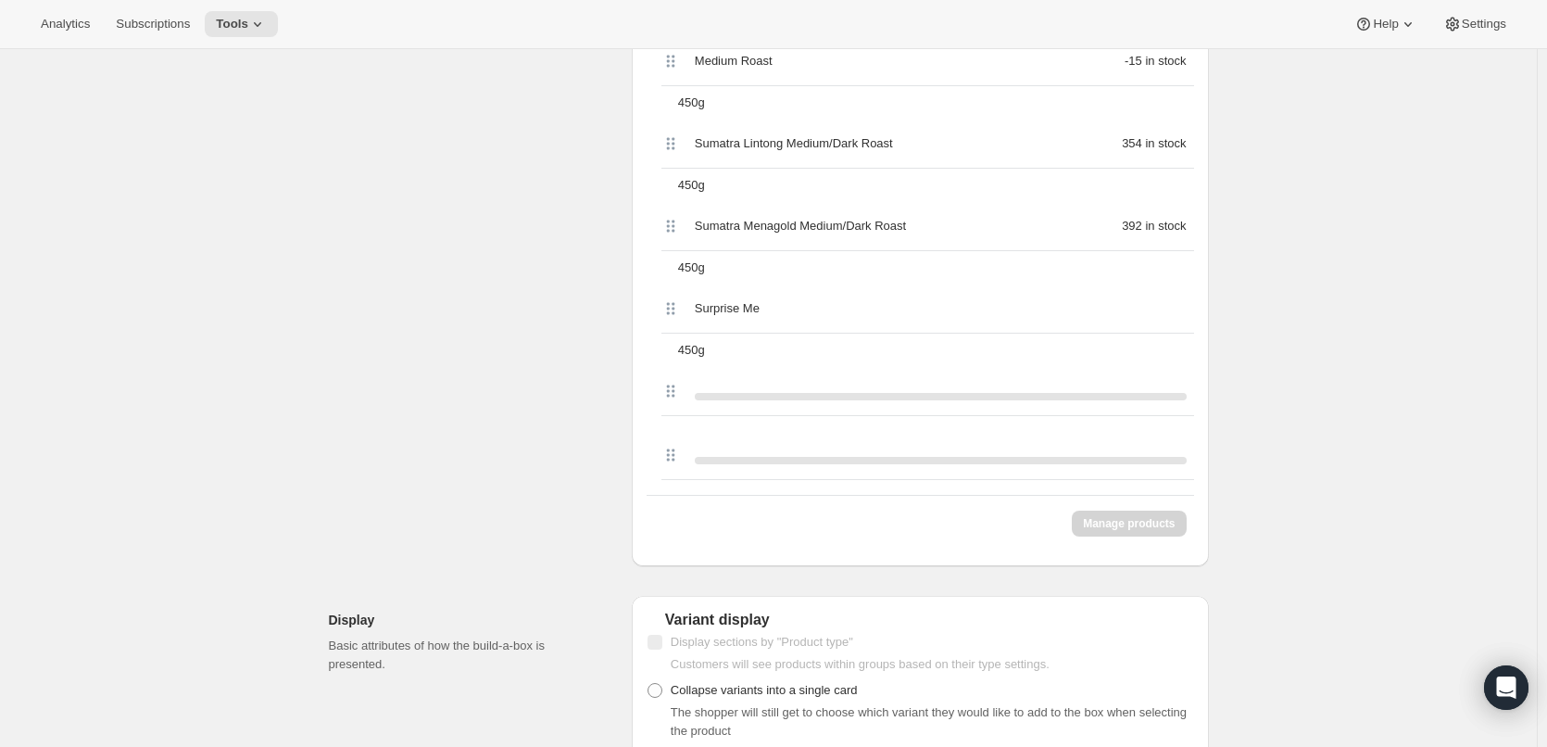
scroll to position [2315, 0]
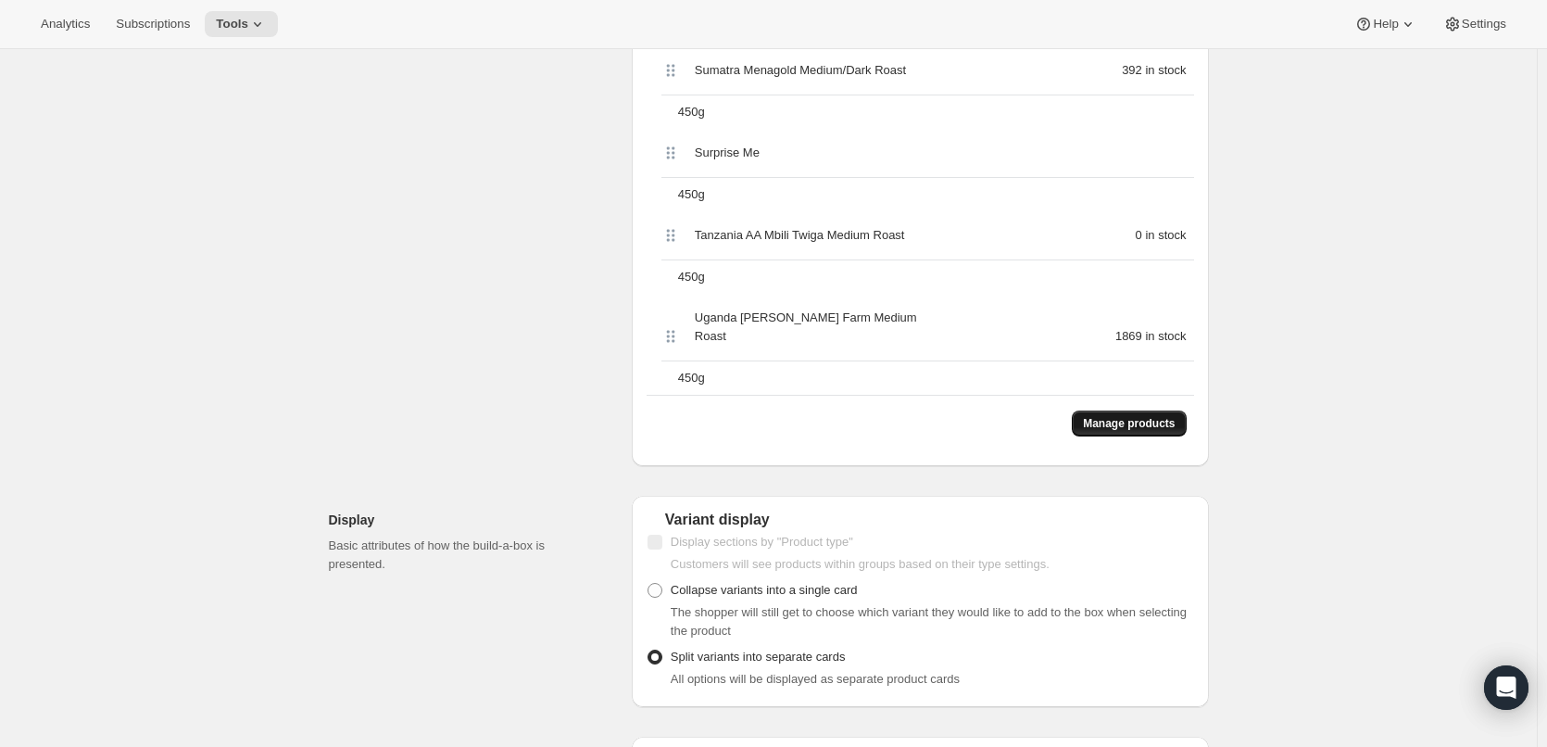
click at [1161, 410] on button "Manage products" at bounding box center [1129, 423] width 114 height 26
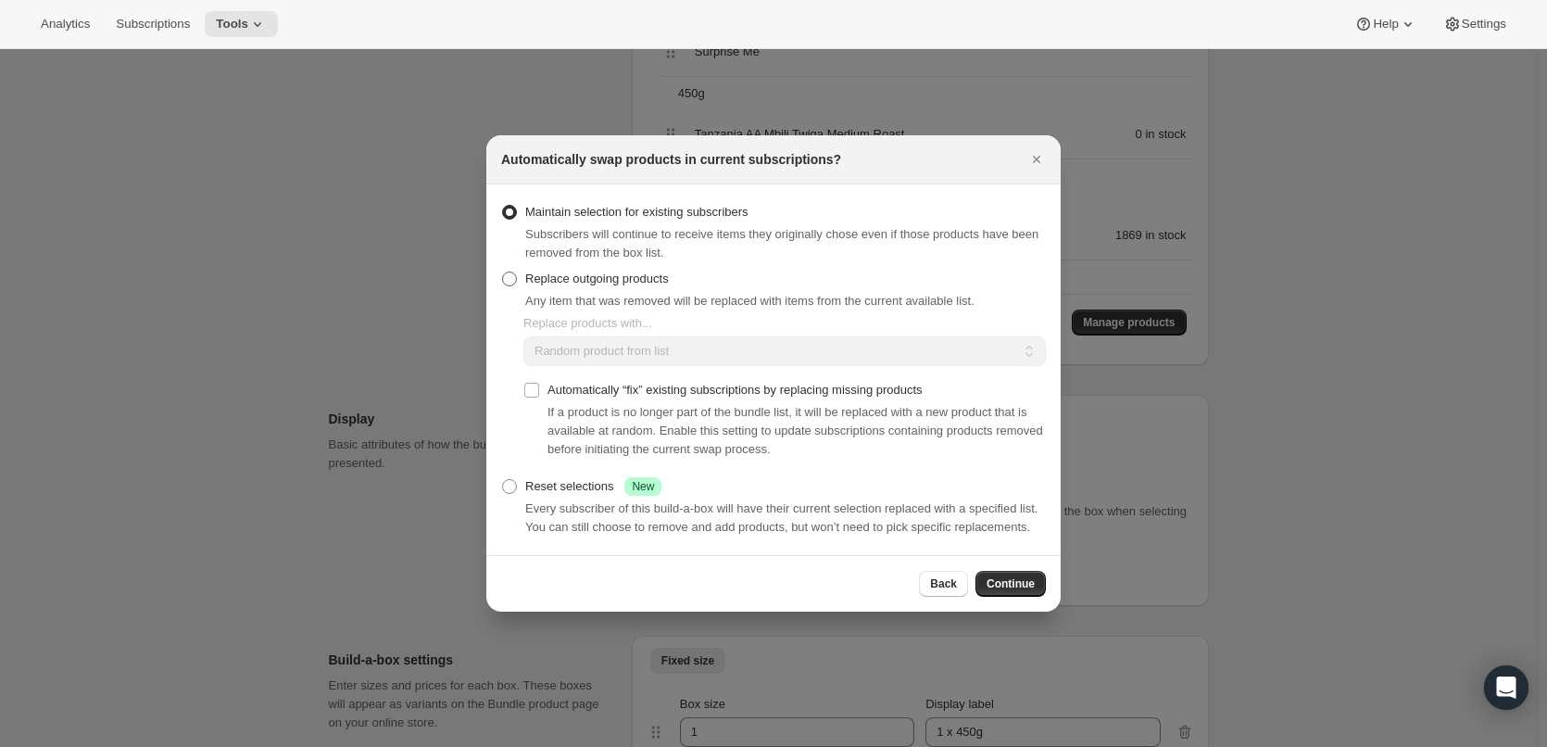
click at [607, 282] on span "Replace outgoing products" at bounding box center [597, 278] width 144 height 14
click at [503, 272] on input "Replace outgoing products" at bounding box center [502, 271] width 1 height 1
radio input "true"
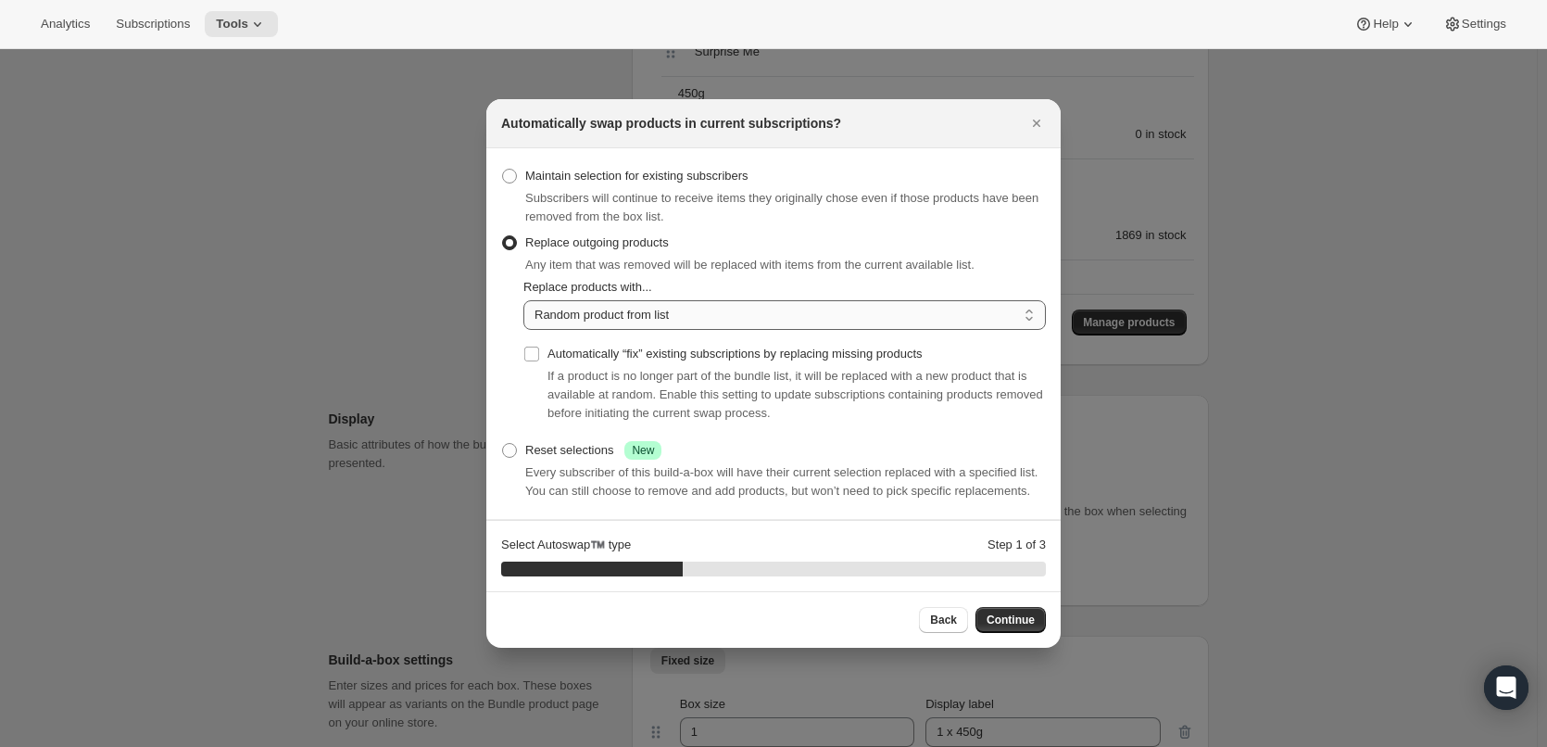
click at [645, 312] on select "Random product from list Matching product type Select specific replacements" at bounding box center [784, 315] width 522 height 30
select select "selection"
click at [523, 300] on select "Random product from list Matching product type Select specific replacements" at bounding box center [784, 315] width 522 height 30
click at [1015, 613] on span "Continue" at bounding box center [1010, 619] width 48 height 15
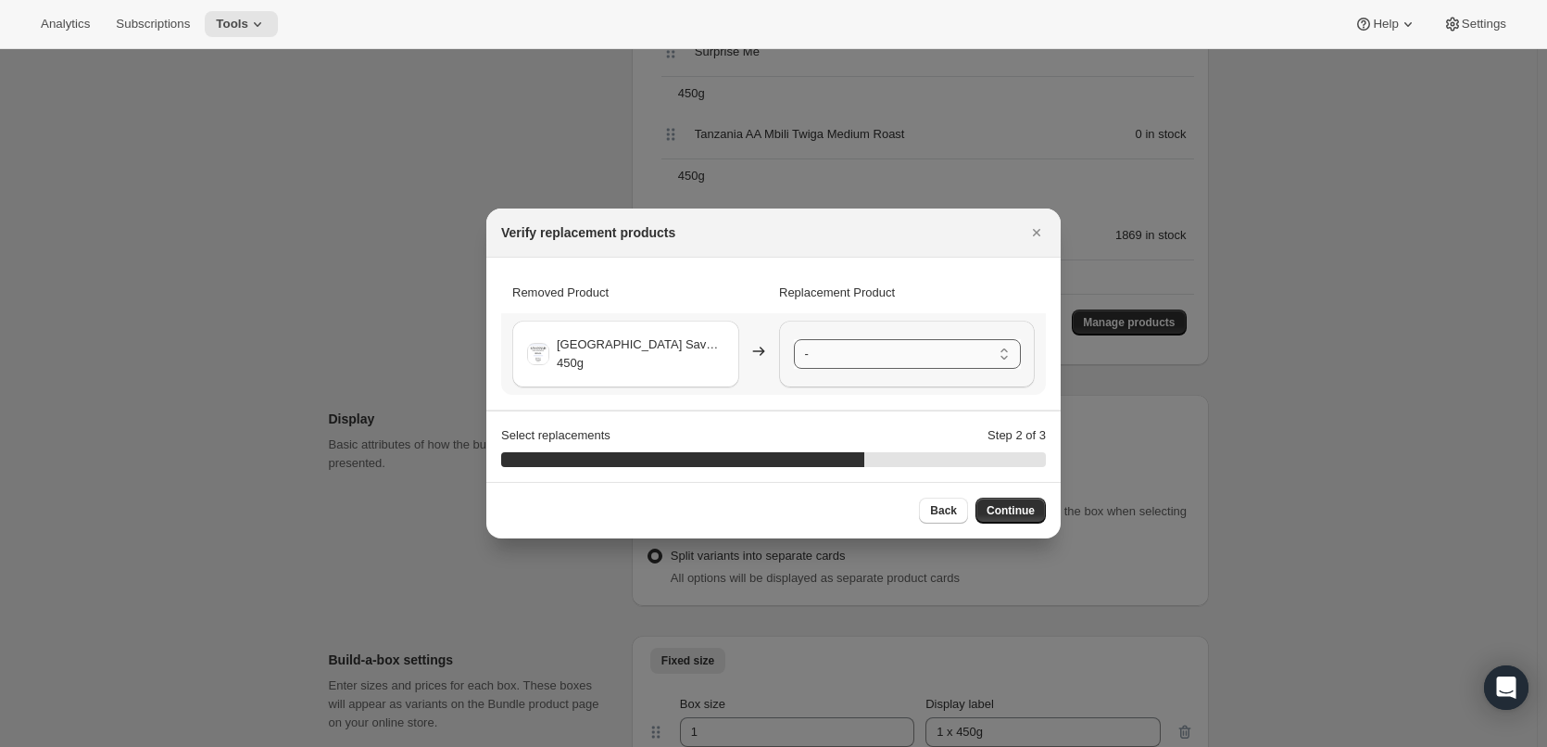
click at [921, 353] on select "- [GEOGRAPHIC_DATA] Ipanema Yellow Bourbon Medium Roast - 450g [GEOGRAPHIC_DATA…" at bounding box center [907, 354] width 227 height 30
click at [1021, 506] on span "Continue" at bounding box center [1010, 510] width 48 height 15
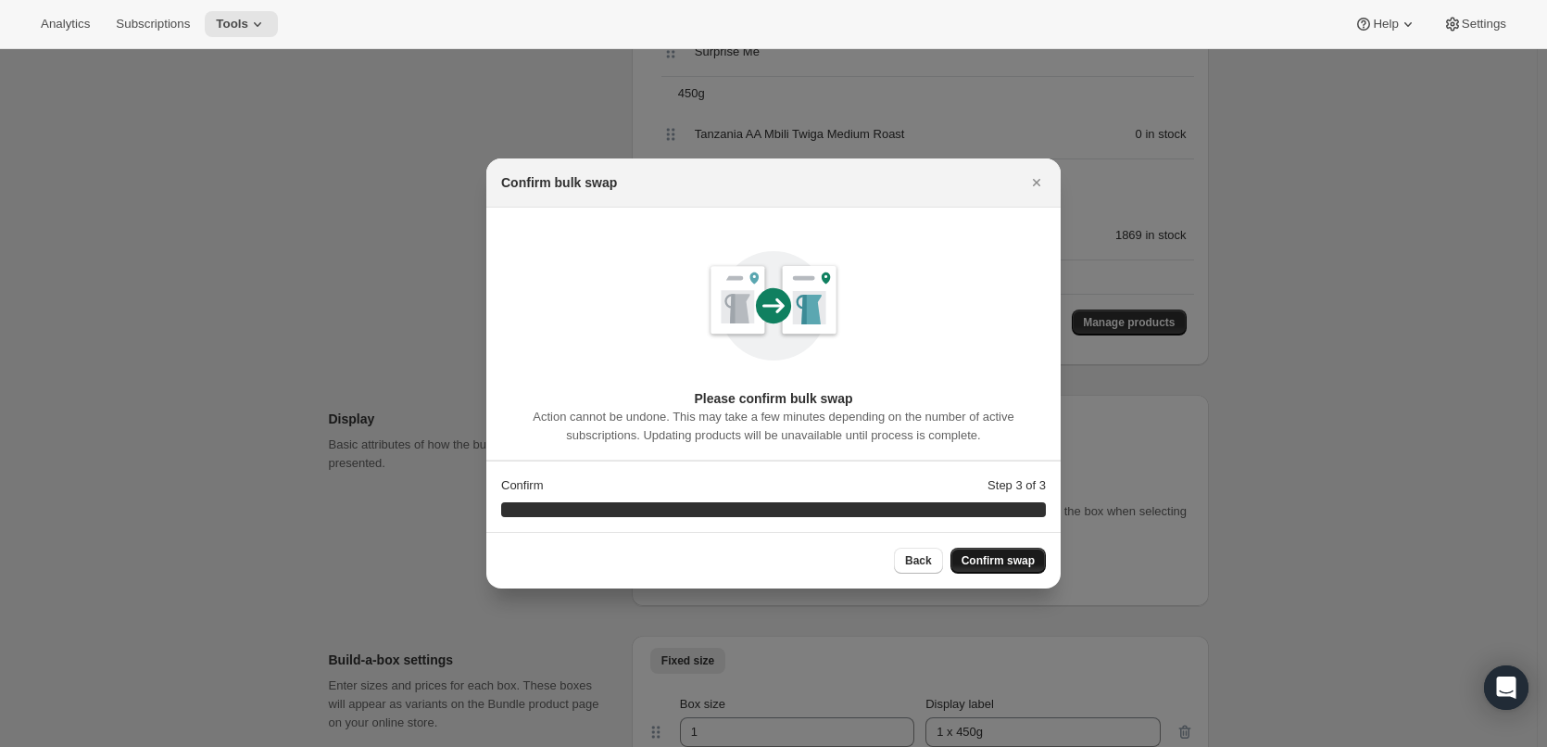
click at [1010, 552] on button "Confirm swap" at bounding box center [997, 560] width 95 height 26
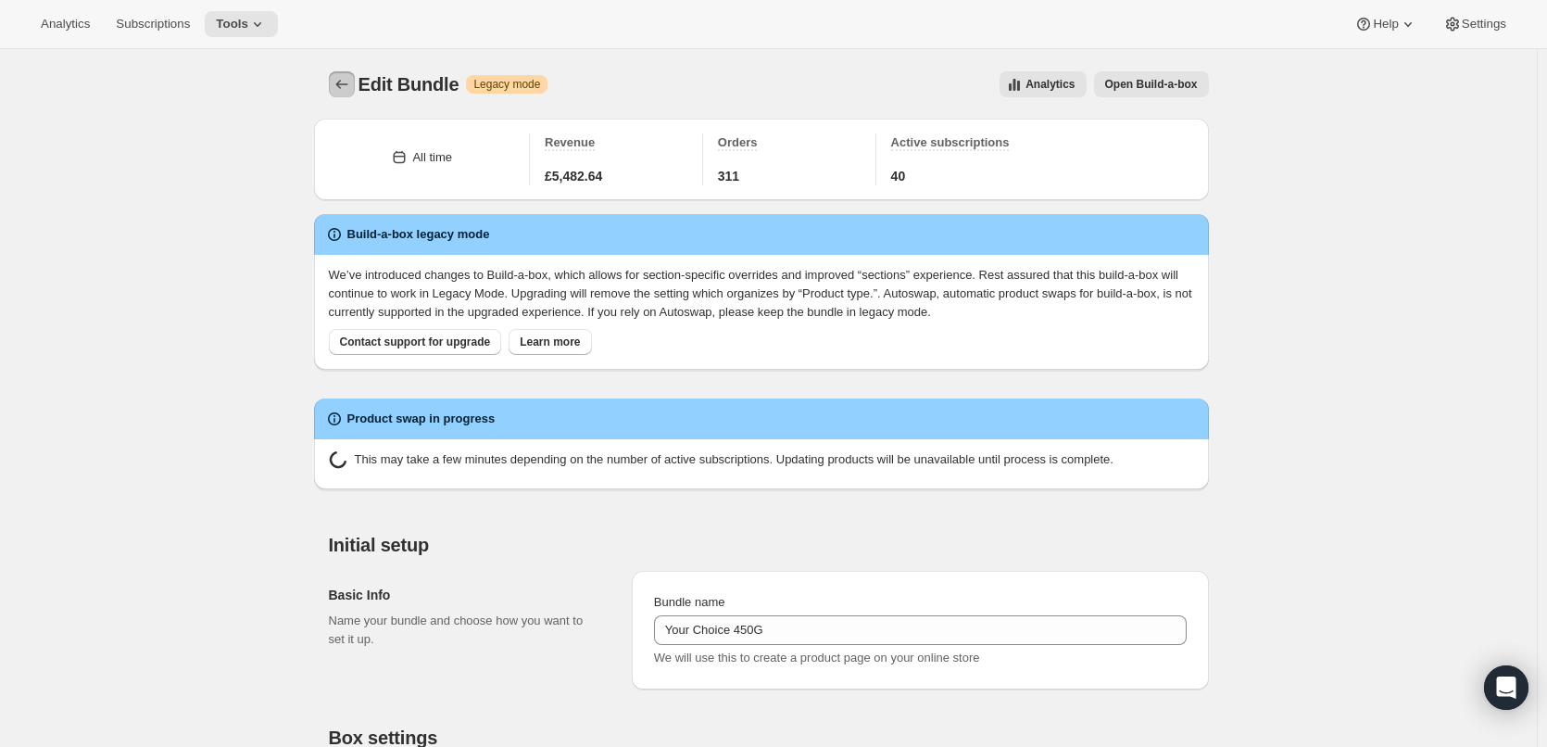
click at [345, 86] on icon "Bundles" at bounding box center [342, 84] width 19 height 19
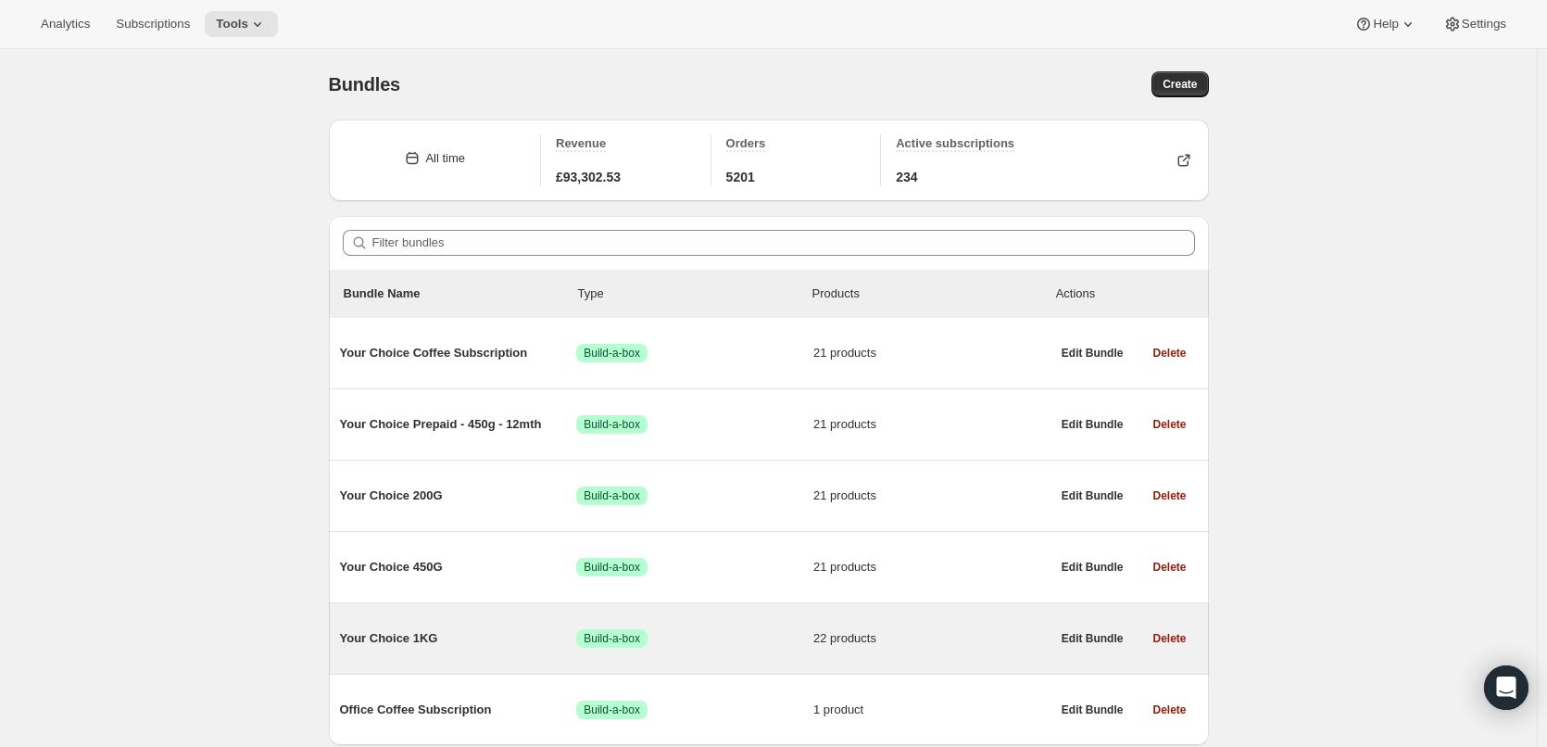
click at [419, 623] on div "Your Choice 1KG Success Build-a-box 22 products" at bounding box center [695, 638] width 710 height 48
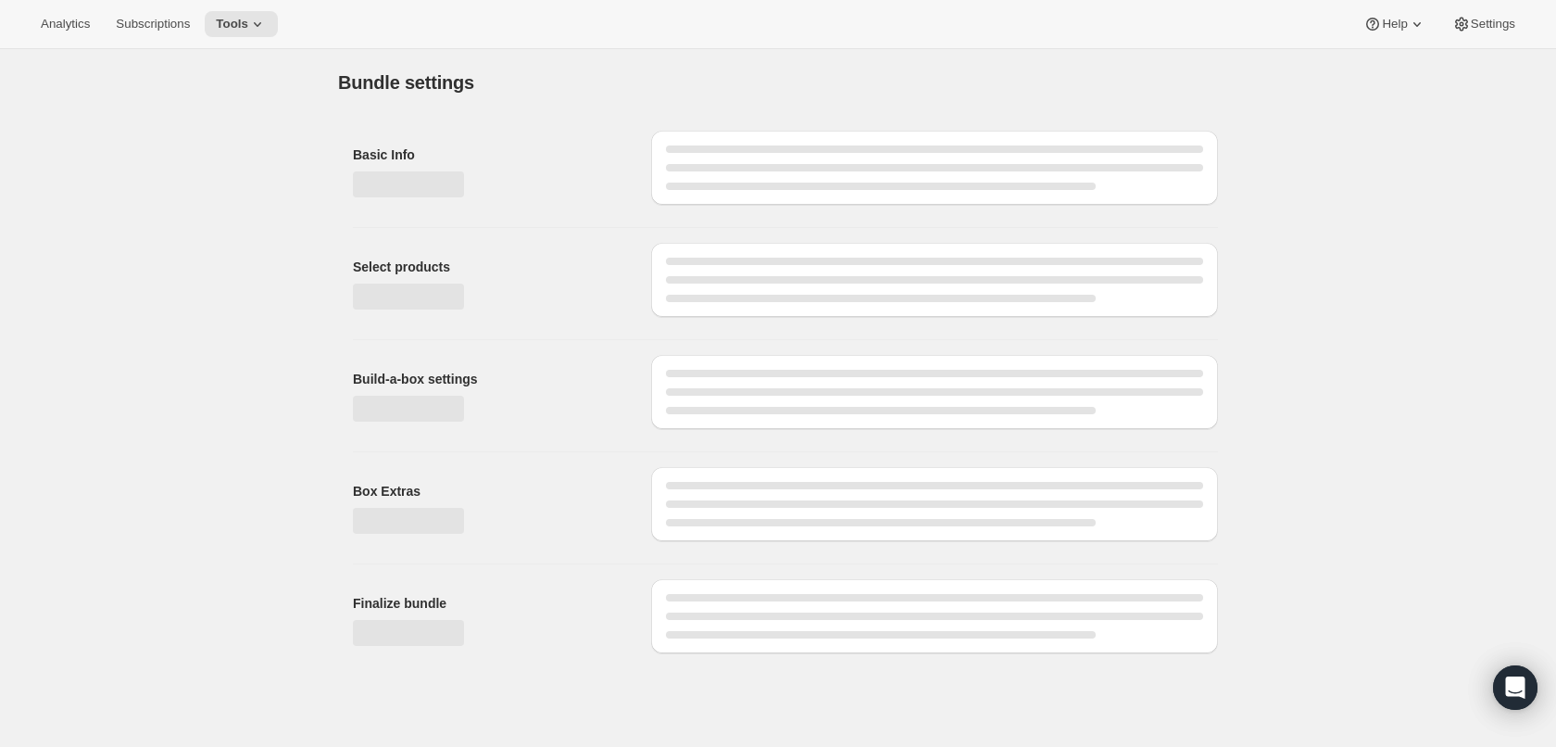
type input "Your Choice 1KG"
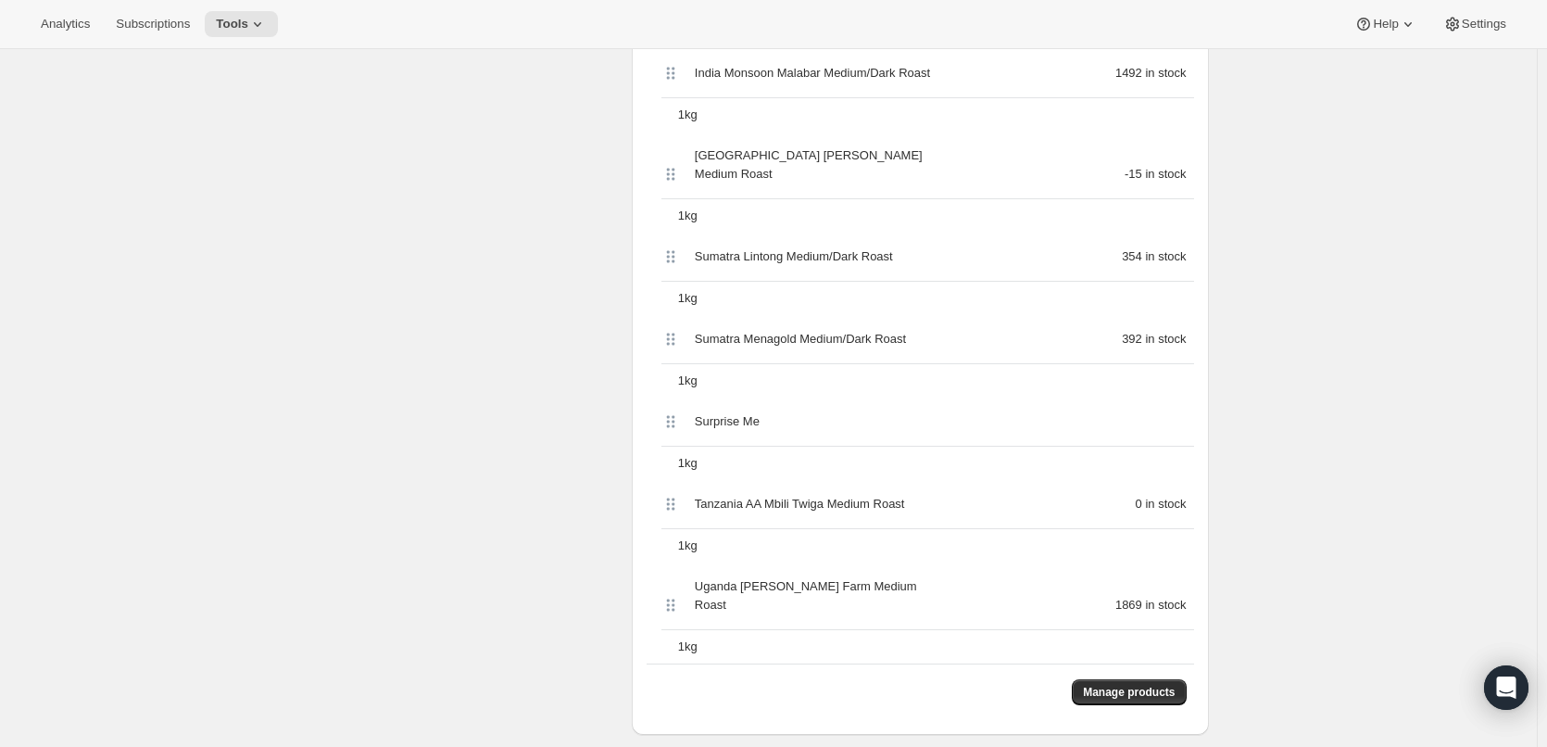
scroll to position [2130, 0]
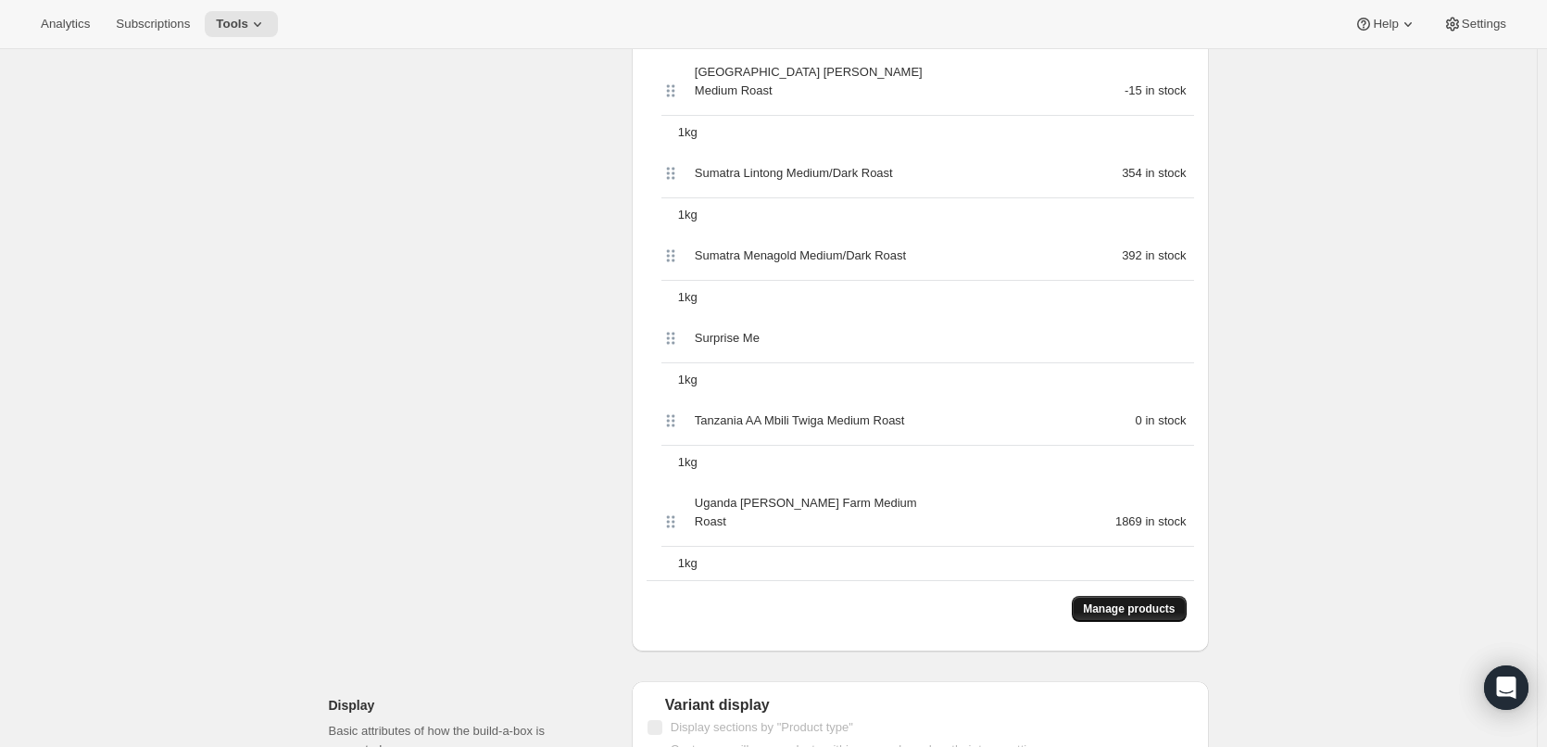
click at [1151, 596] on button "Manage products" at bounding box center [1129, 609] width 114 height 26
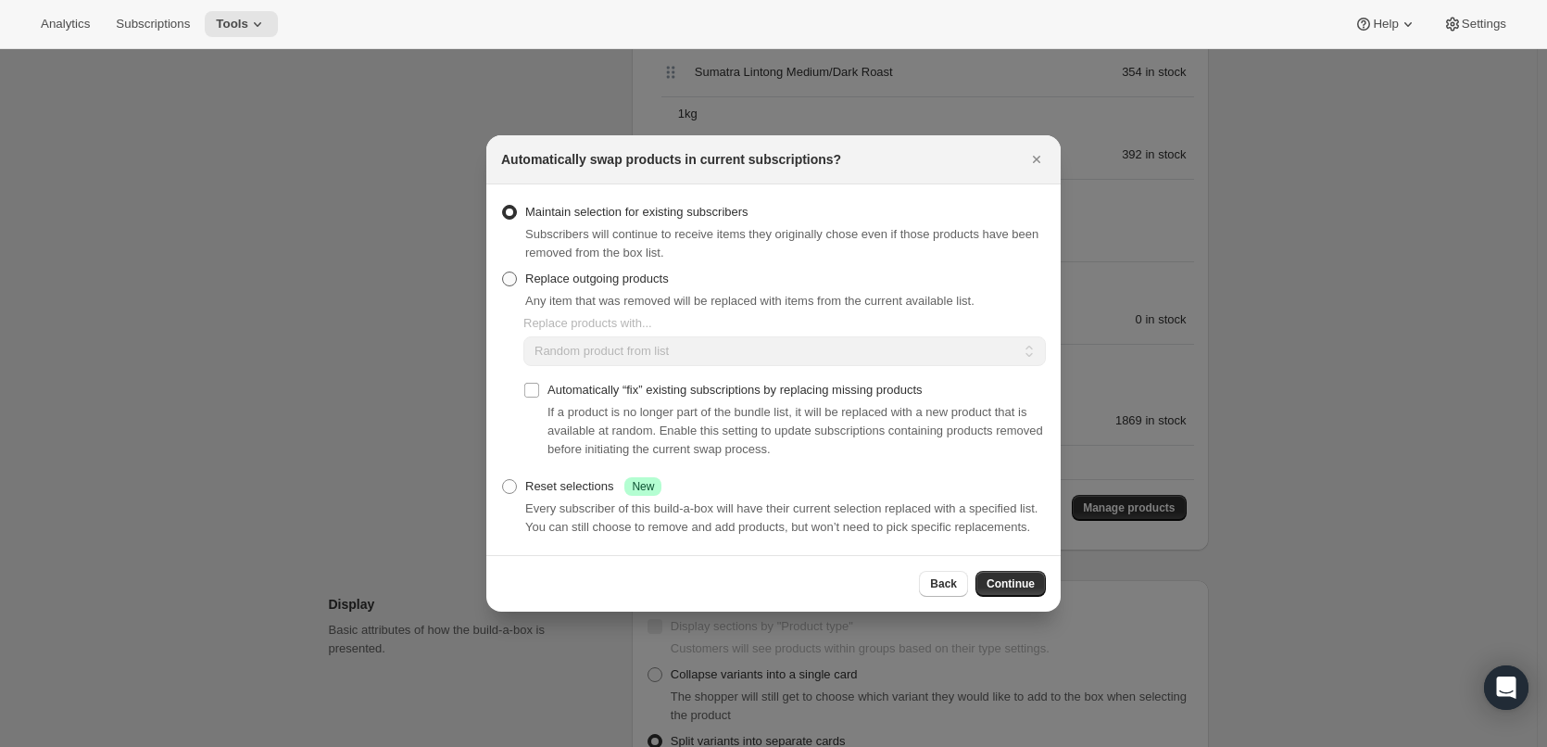
click at [646, 275] on span "Replace outgoing products" at bounding box center [597, 278] width 144 height 14
click at [503, 272] on input "Replace outgoing products" at bounding box center [502, 271] width 1 height 1
radio input "true"
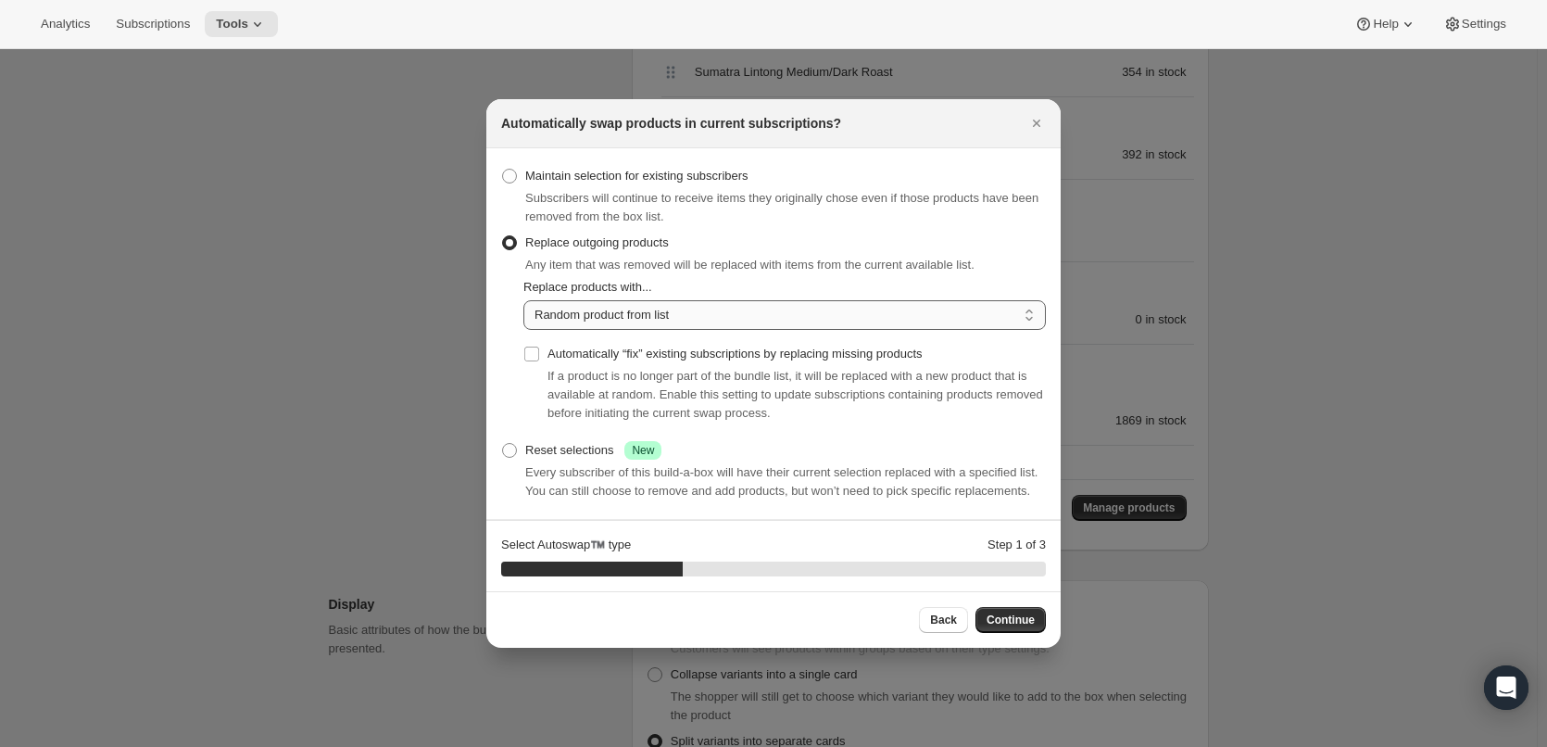
click at [683, 320] on select "Random product from list Matching product type Select specific replacements" at bounding box center [784, 315] width 522 height 30
select select "selection"
click at [523, 300] on select "Random product from list Matching product type Select specific replacements" at bounding box center [784, 315] width 522 height 30
click at [1010, 610] on button "Continue" at bounding box center [1010, 620] width 70 height 26
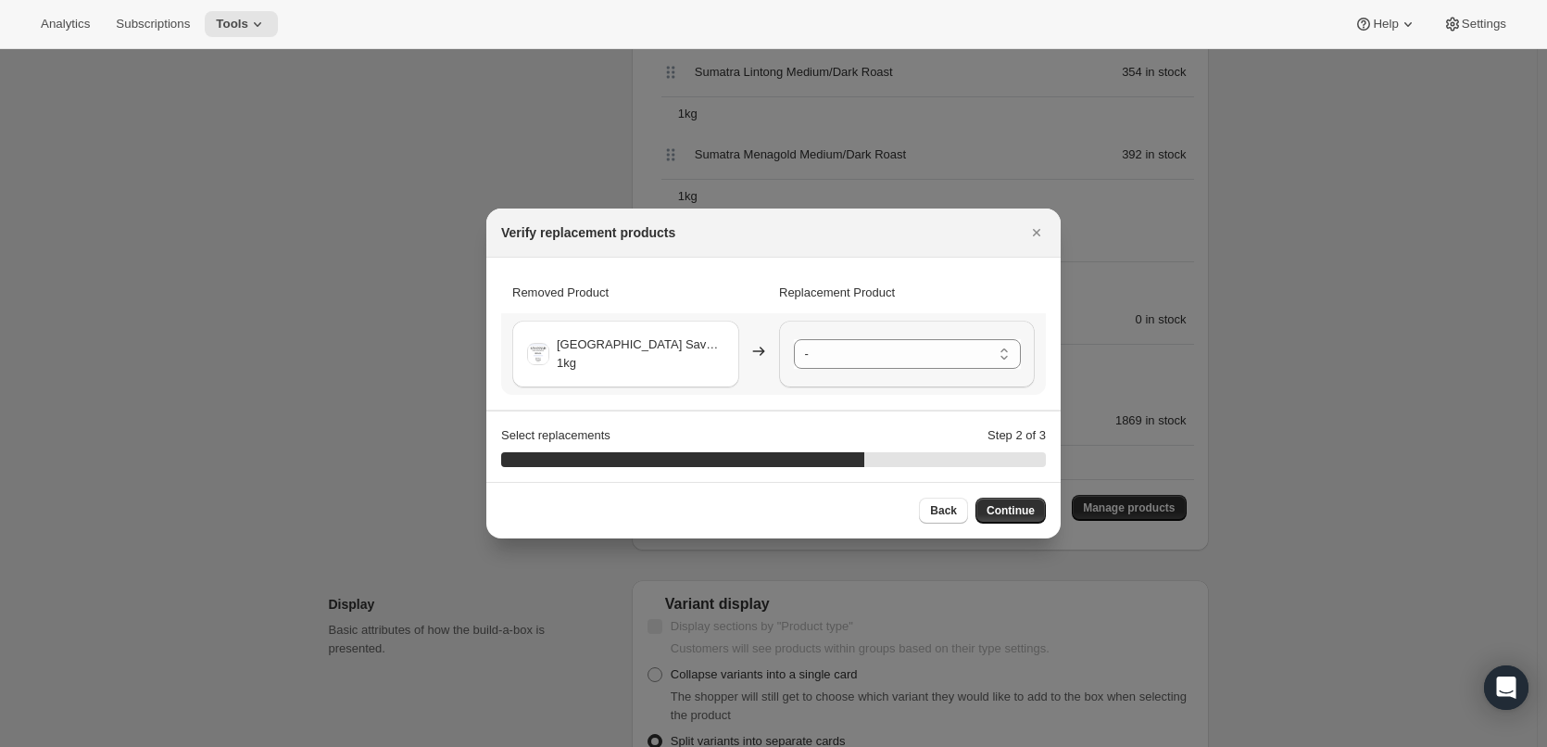
click at [898, 334] on div "- [GEOGRAPHIC_DATA] Ipanema Yellow Bourbon Medium Roast - 1kg [GEOGRAPHIC_DATA]…" at bounding box center [907, 353] width 256 height 67
click at [900, 344] on select "- [GEOGRAPHIC_DATA] Ipanema Yellow Bourbon Medium Roast - 1kg [GEOGRAPHIC_DATA]…" at bounding box center [907, 354] width 227 height 30
click at [1024, 514] on span "Continue" at bounding box center [1010, 510] width 48 height 15
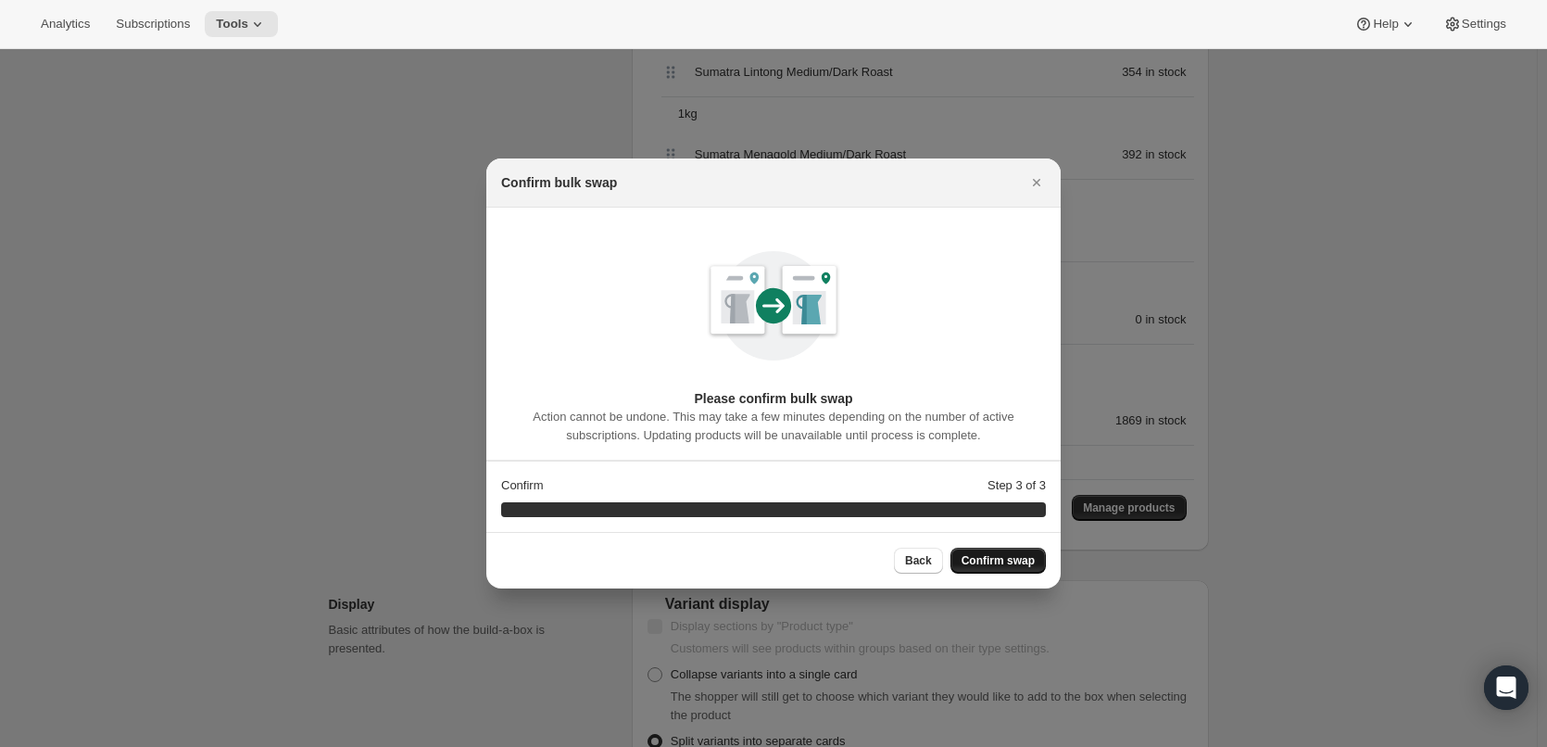
click at [1019, 561] on span "Confirm swap" at bounding box center [997, 560] width 73 height 15
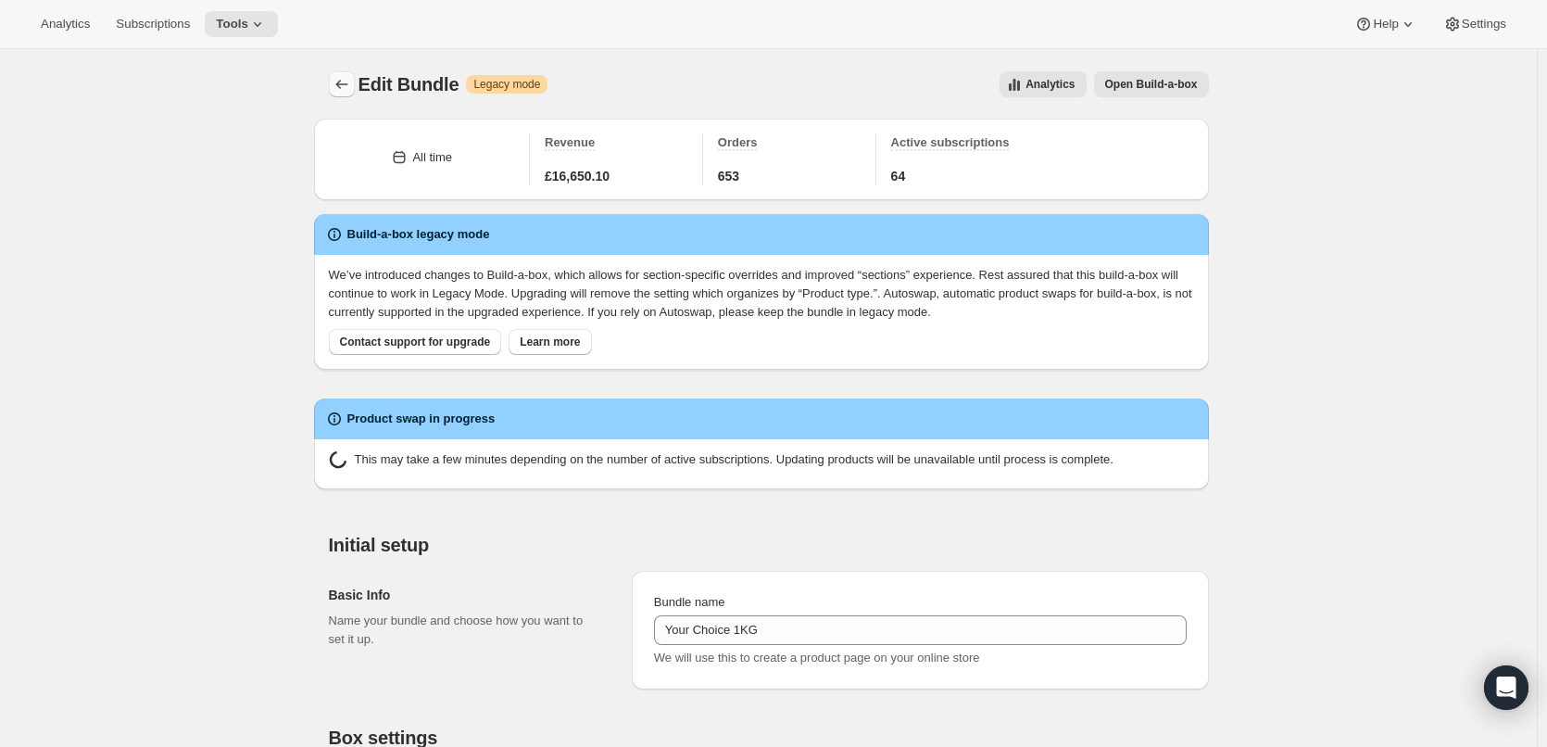
click at [347, 87] on icon "Bundles" at bounding box center [342, 84] width 19 height 19
